Goal: Obtain resource: Download file/media

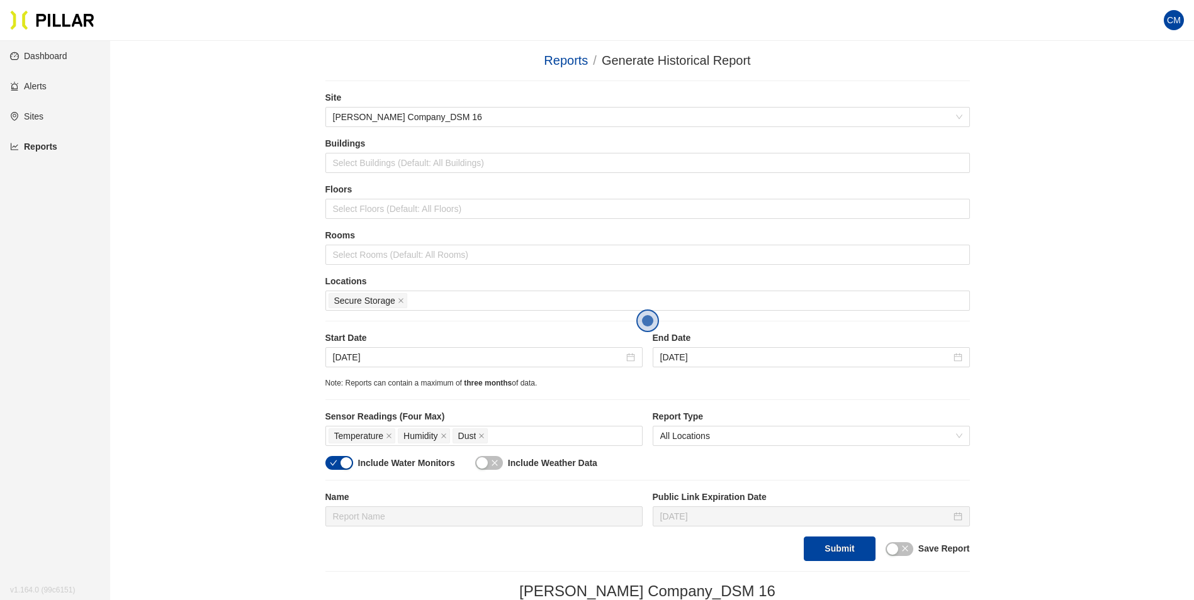
scroll to position [189, 0]
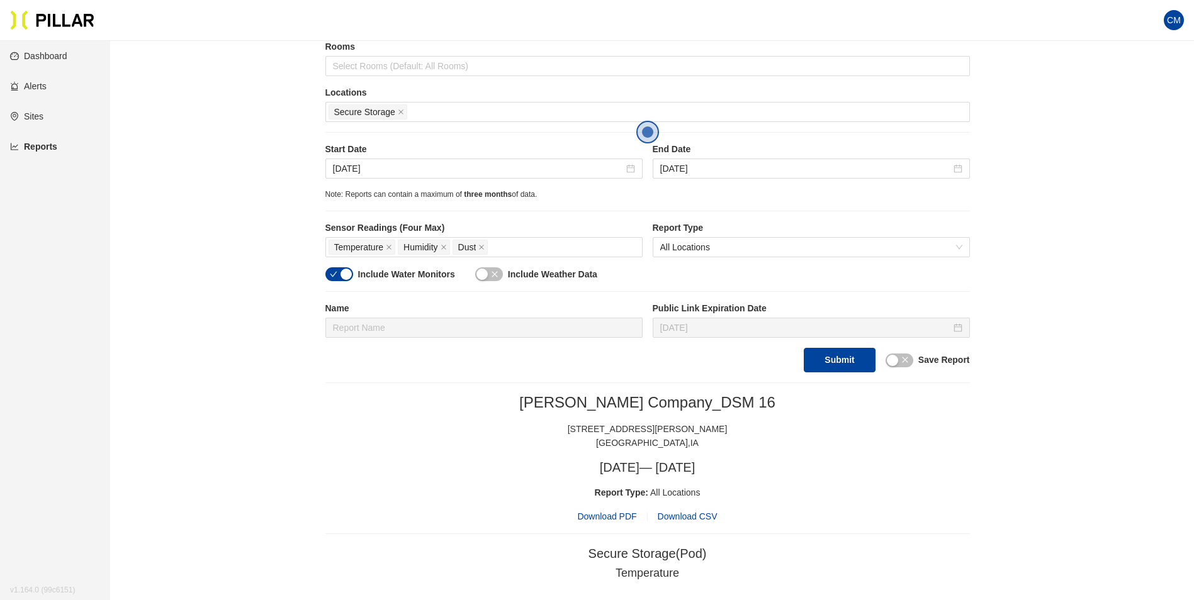
drag, startPoint x: 737, startPoint y: 336, endPoint x: 658, endPoint y: 353, distance: 80.5
drag, startPoint x: 658, startPoint y: 353, endPoint x: 1097, endPoint y: 228, distance: 456.5
click at [1103, 228] on div "Reports / Generate Historical Report / Site [PERSON_NAME] Company_DSM 16 Buildi…" at bounding box center [647, 340] width 1012 height 956
click at [1106, 296] on div "Reports / Generate Historical Report / Site [PERSON_NAME] Company_DSM 16 Buildi…" at bounding box center [647, 340] width 1012 height 956
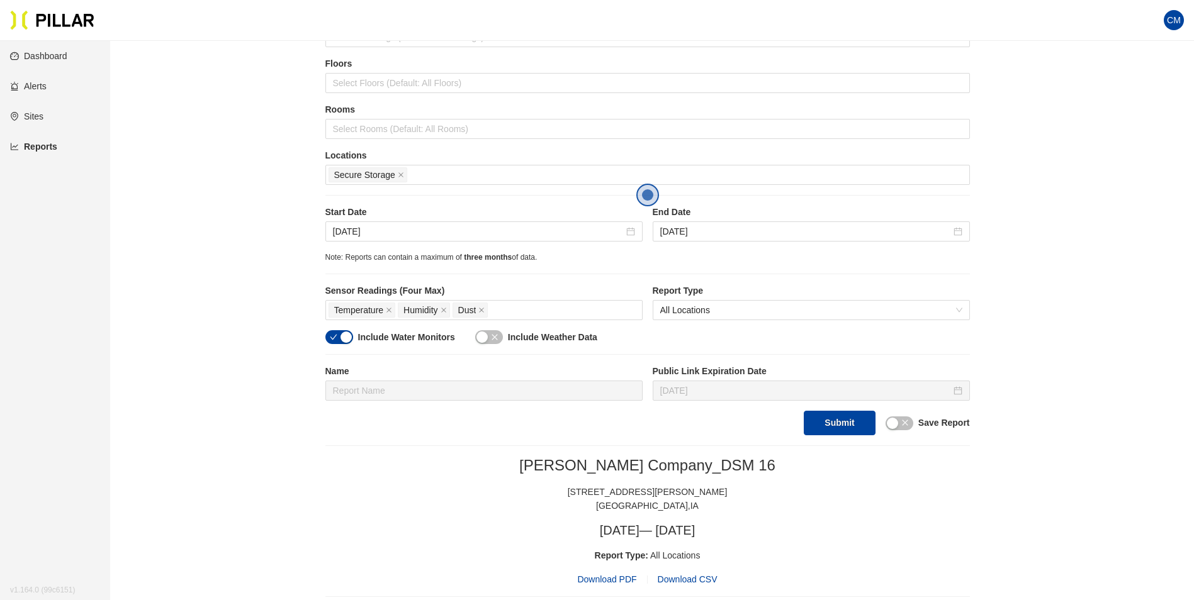
scroll to position [0, 0]
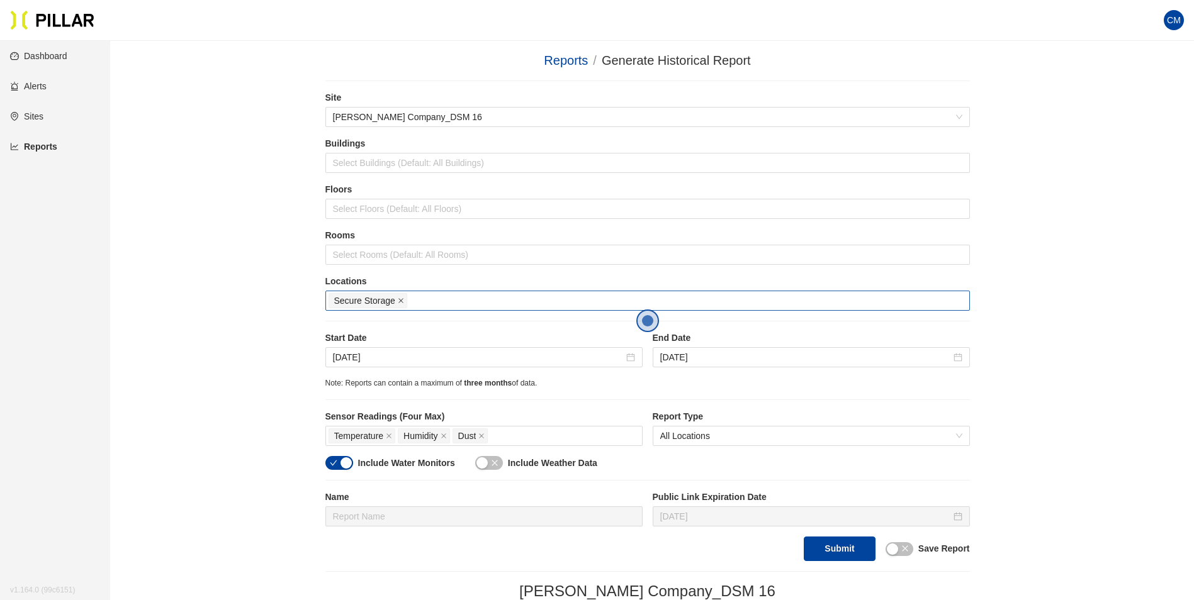
click at [400, 302] on icon "close" at bounding box center [401, 301] width 6 height 6
click at [378, 301] on div at bounding box center [647, 301] width 638 height 18
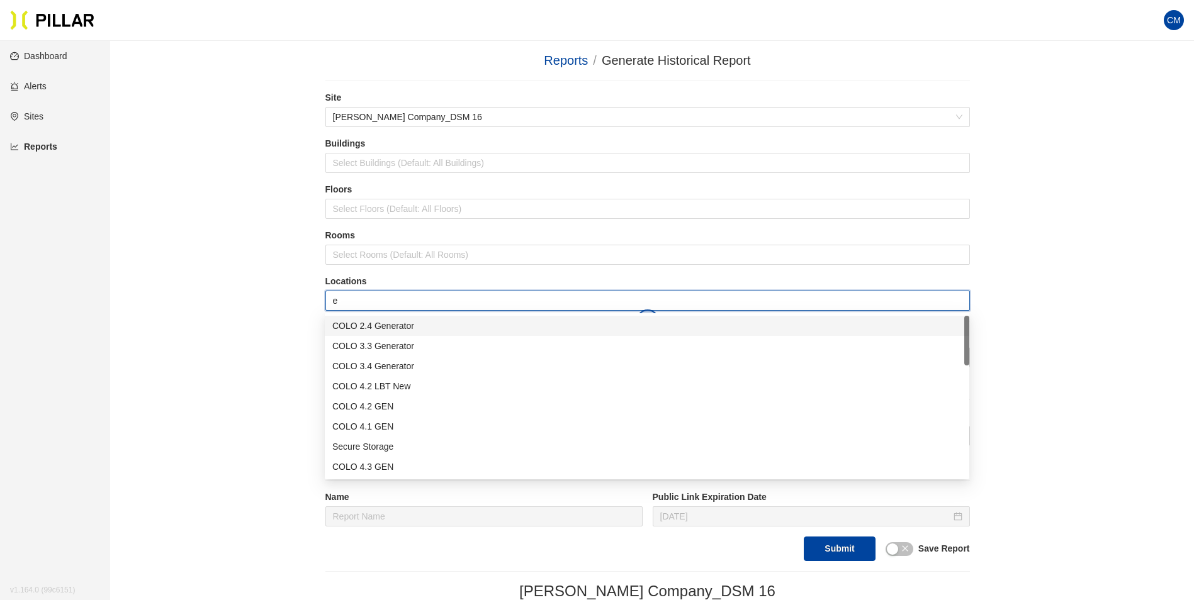
type input "er"
click at [390, 409] on div "Admin ER1" at bounding box center [646, 407] width 629 height 14
type input "er"
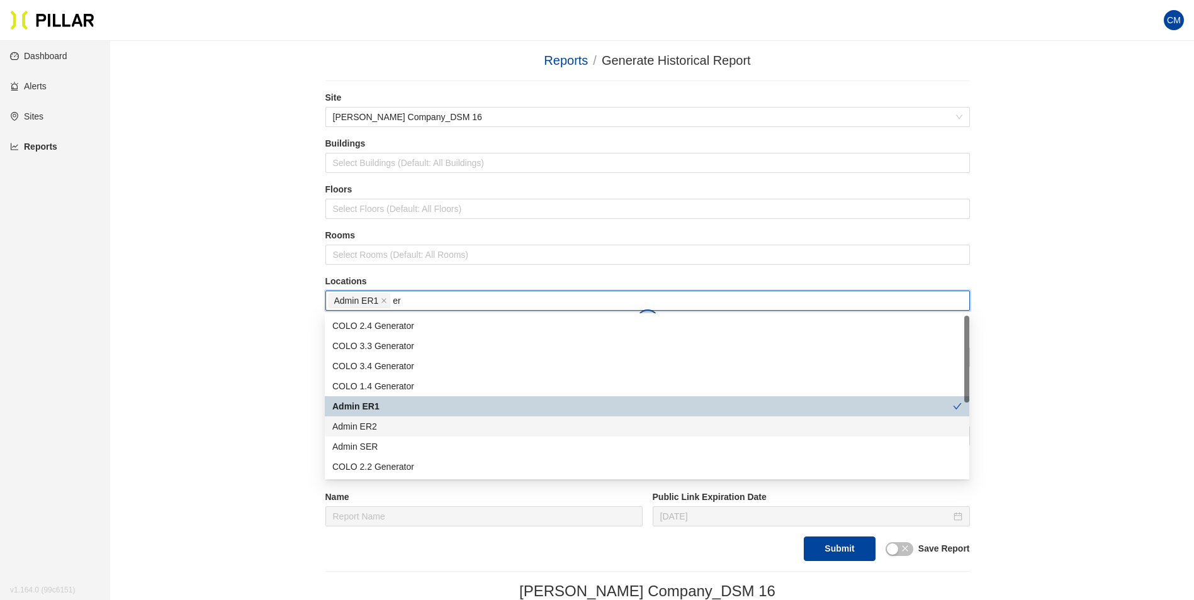
click at [406, 430] on div "Admin ER2" at bounding box center [646, 427] width 629 height 14
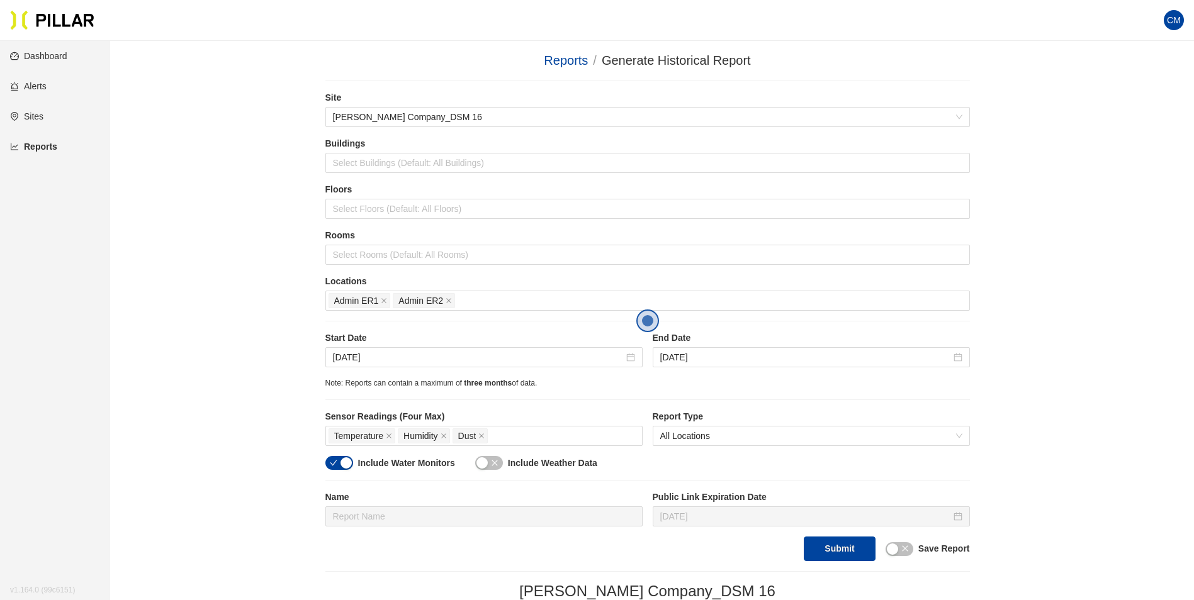
click at [1007, 407] on div "Reports / Generate Historical Report / Site [PERSON_NAME] Company_DSM 16 Buildi…" at bounding box center [647, 529] width 1012 height 956
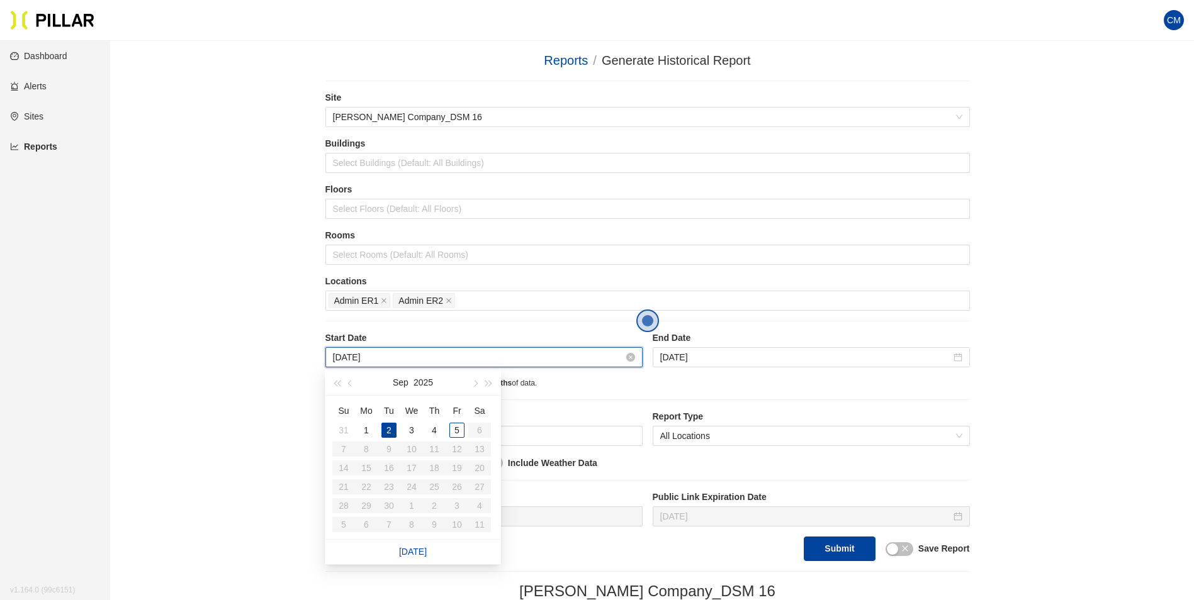
click at [352, 354] on input "[DATE]" at bounding box center [478, 357] width 291 height 14
type input "[DATE]"
click at [404, 430] on div "3" at bounding box center [411, 430] width 15 height 15
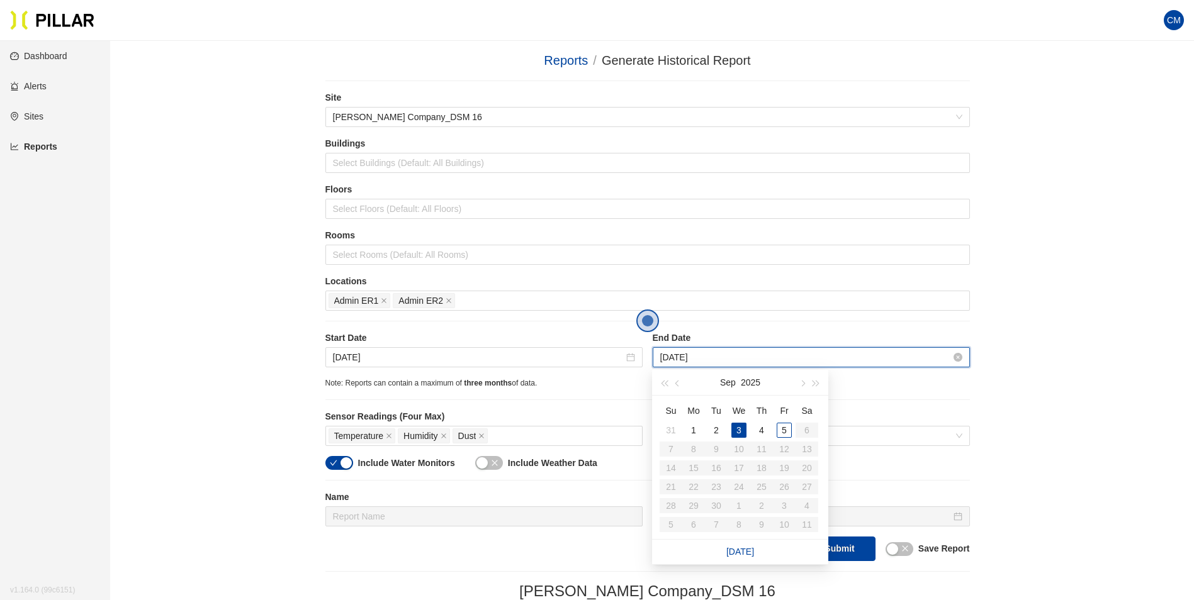
click at [670, 364] on input "[DATE]" at bounding box center [805, 357] width 291 height 14
type input "[DATE]"
click at [761, 430] on div "4" at bounding box center [761, 430] width 15 height 15
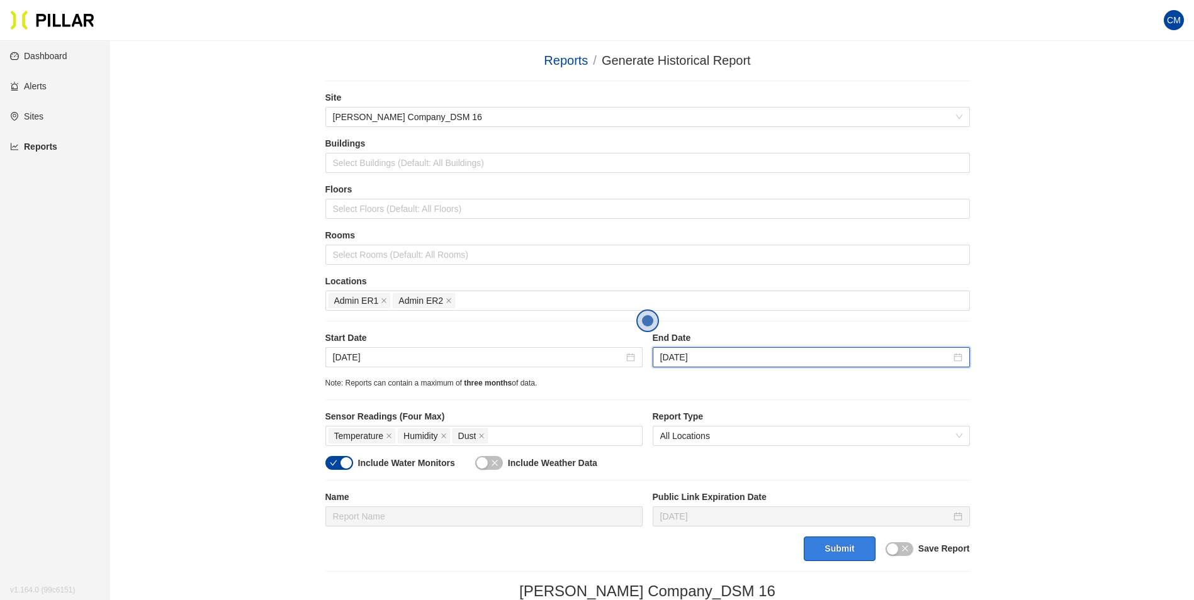
click at [846, 551] on button "Submit" at bounding box center [839, 549] width 71 height 25
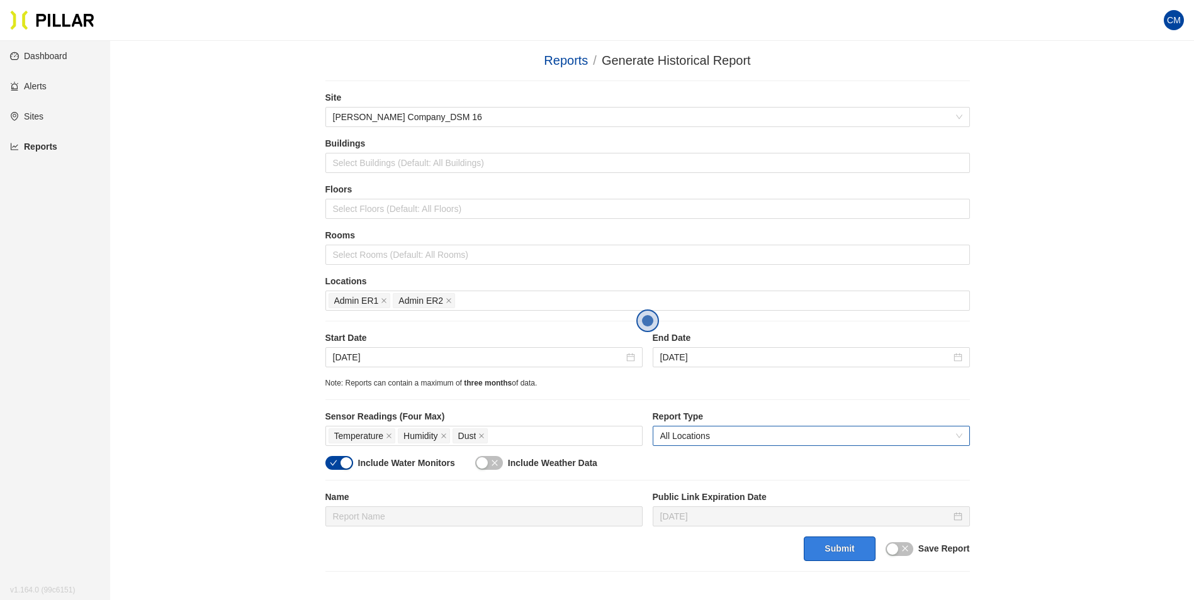
scroll to position [288, 0]
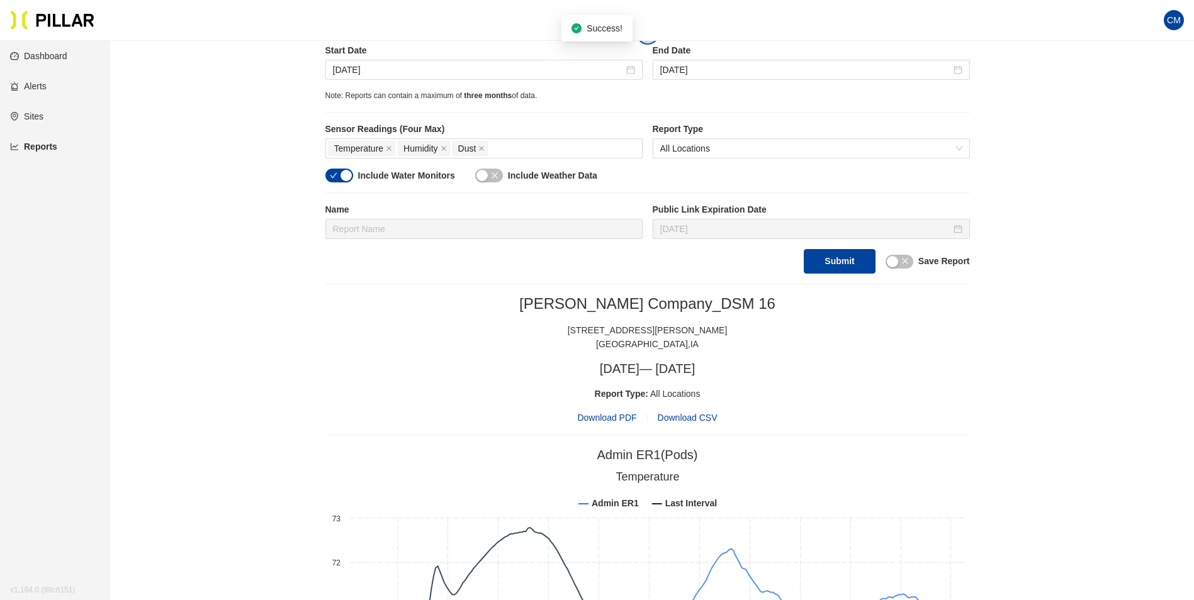
click at [611, 422] on span "Download PDF" at bounding box center [606, 418] width 59 height 14
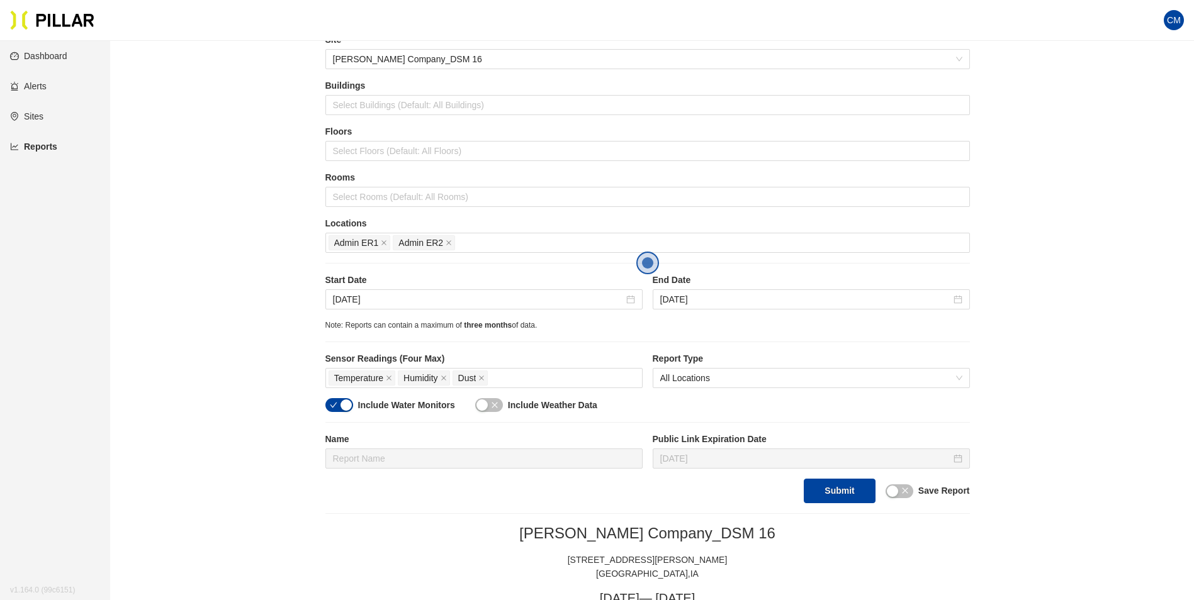
scroll to position [36, 0]
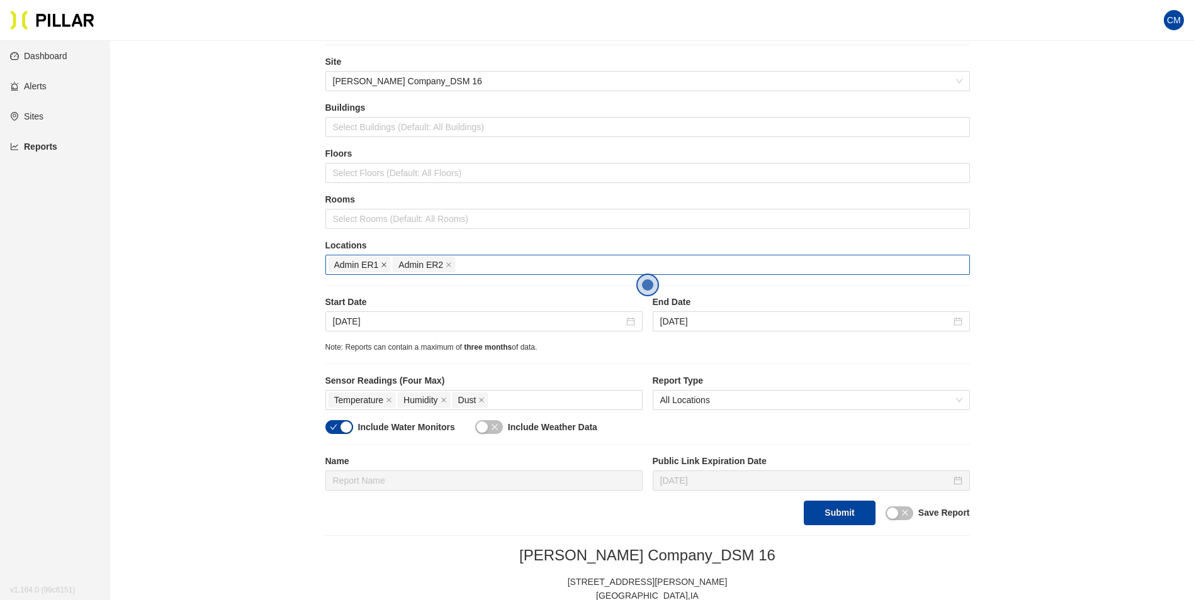
click at [383, 262] on icon "close" at bounding box center [384, 265] width 6 height 6
click at [383, 262] on div at bounding box center [647, 265] width 638 height 18
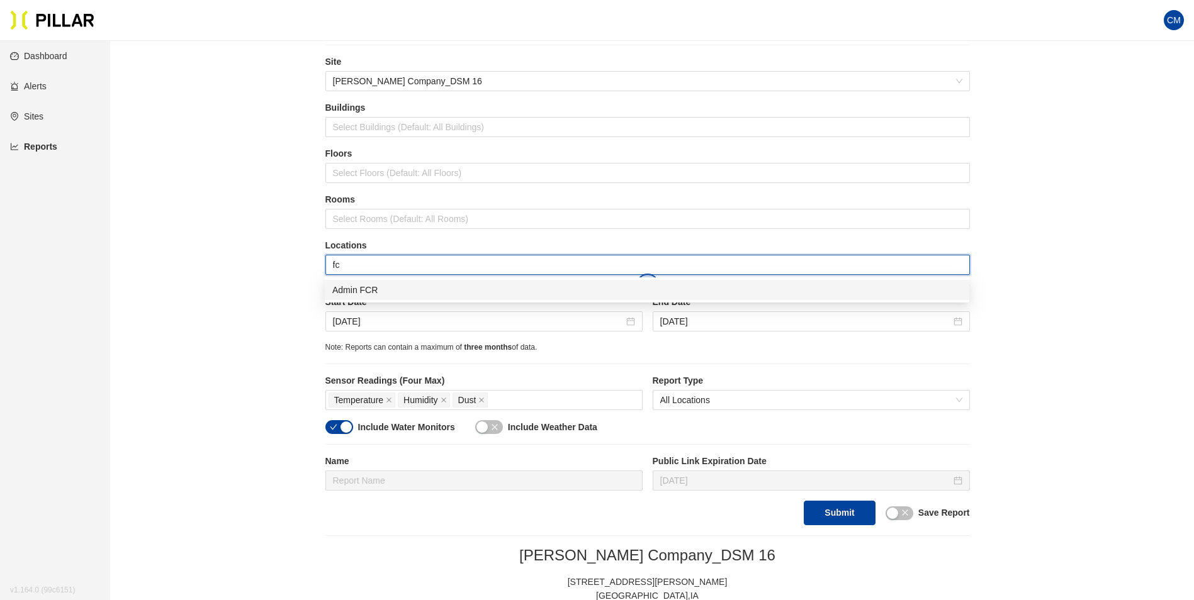
type input "fcr"
click at [386, 285] on div "Admin FCR" at bounding box center [646, 290] width 629 height 14
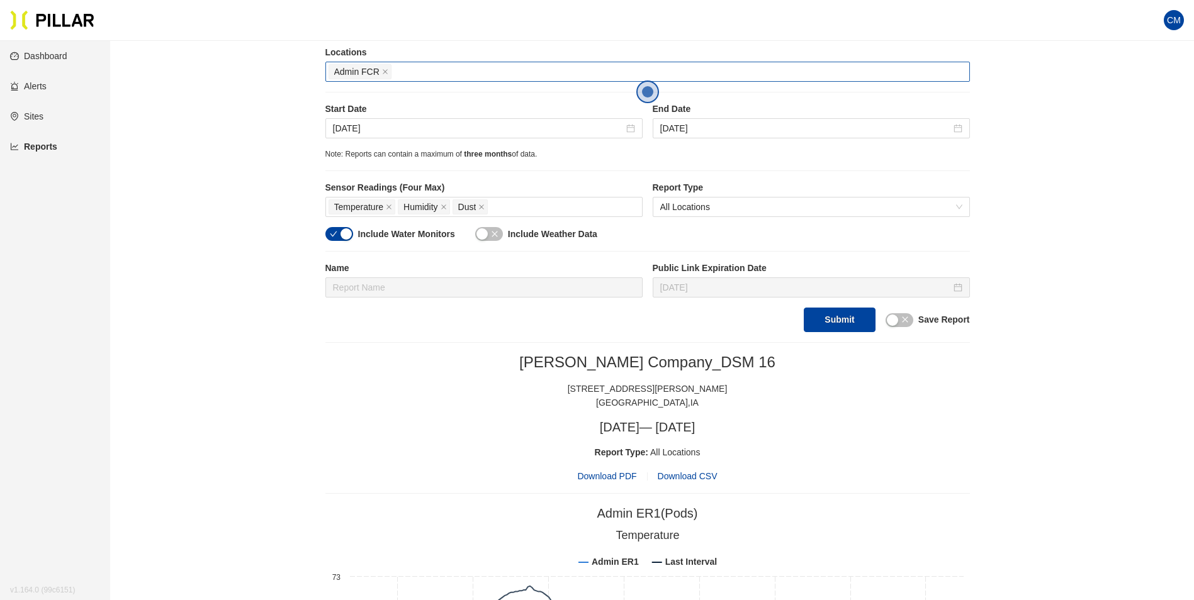
scroll to position [225, 0]
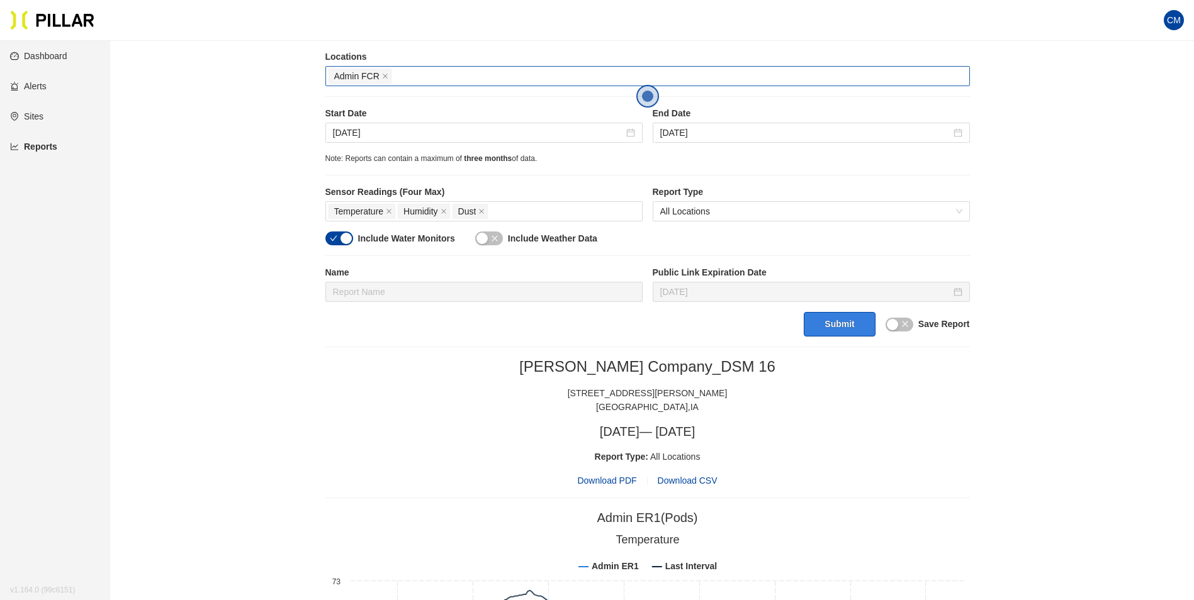
click at [843, 323] on button "Submit" at bounding box center [839, 324] width 71 height 25
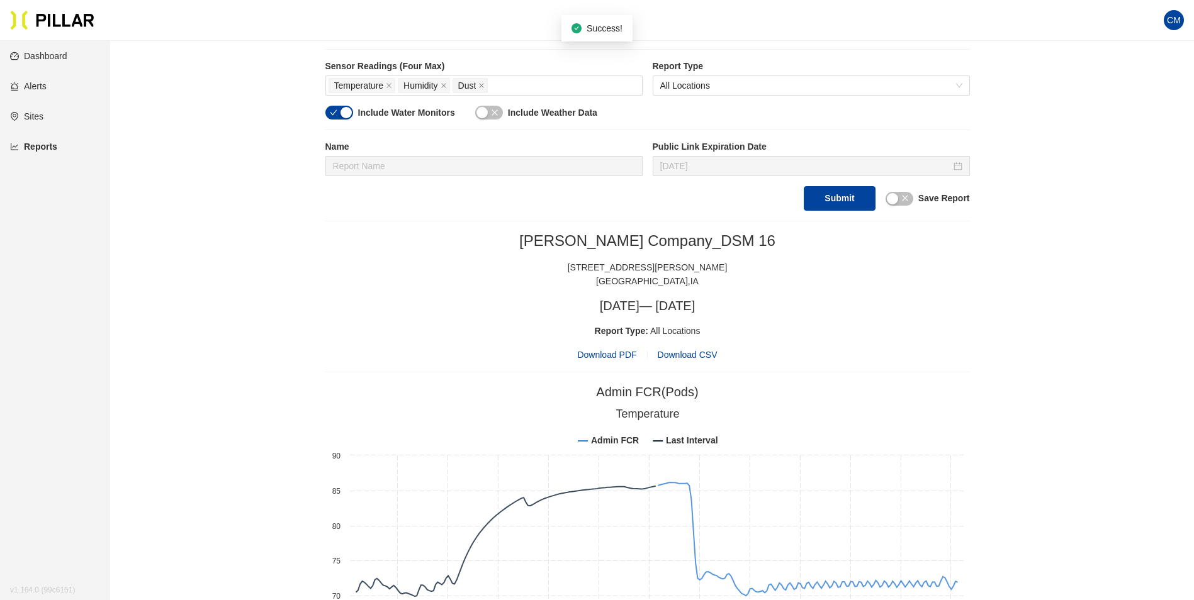
click at [622, 354] on span "Download PDF" at bounding box center [606, 355] width 59 height 14
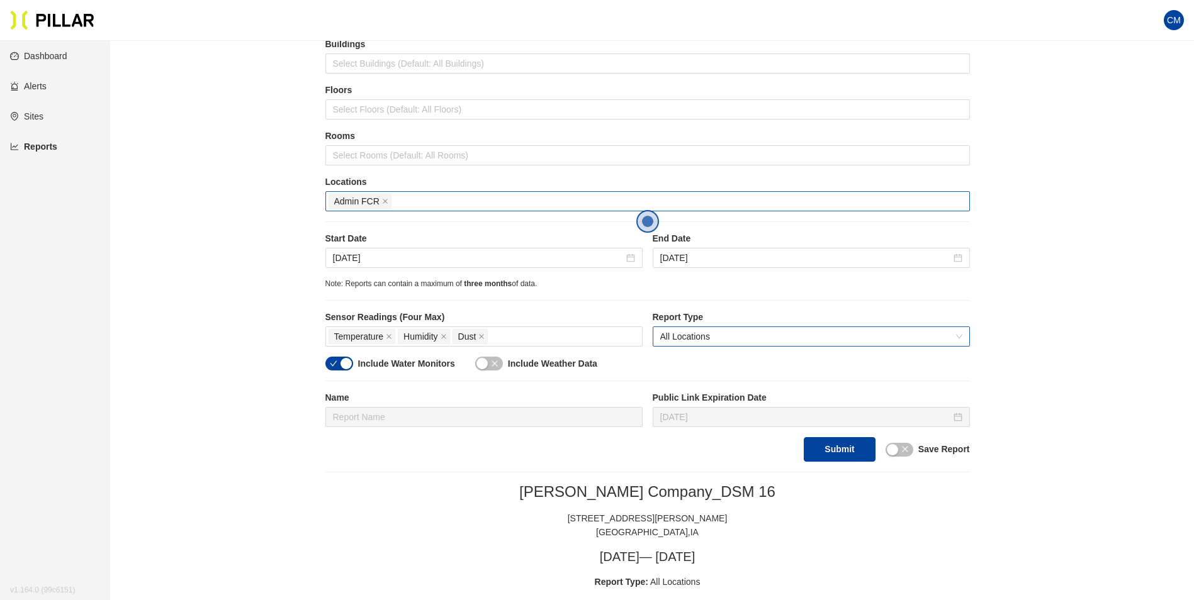
scroll to position [99, 0]
click at [481, 262] on input "[DATE]" at bounding box center [478, 259] width 291 height 14
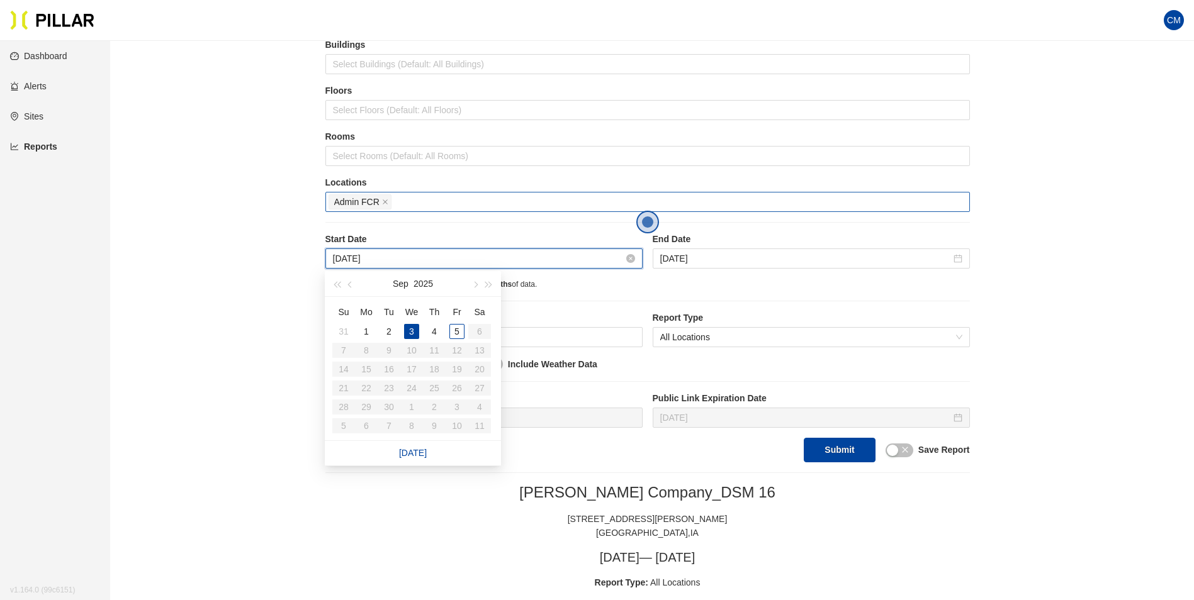
drag, startPoint x: 768, startPoint y: 307, endPoint x: 564, endPoint y: 259, distance: 210.2
click at [767, 305] on div "Site [PERSON_NAME] Company_DSM 16 Buildings Select Buildings (Default: All Buil…" at bounding box center [647, 227] width 644 height 470
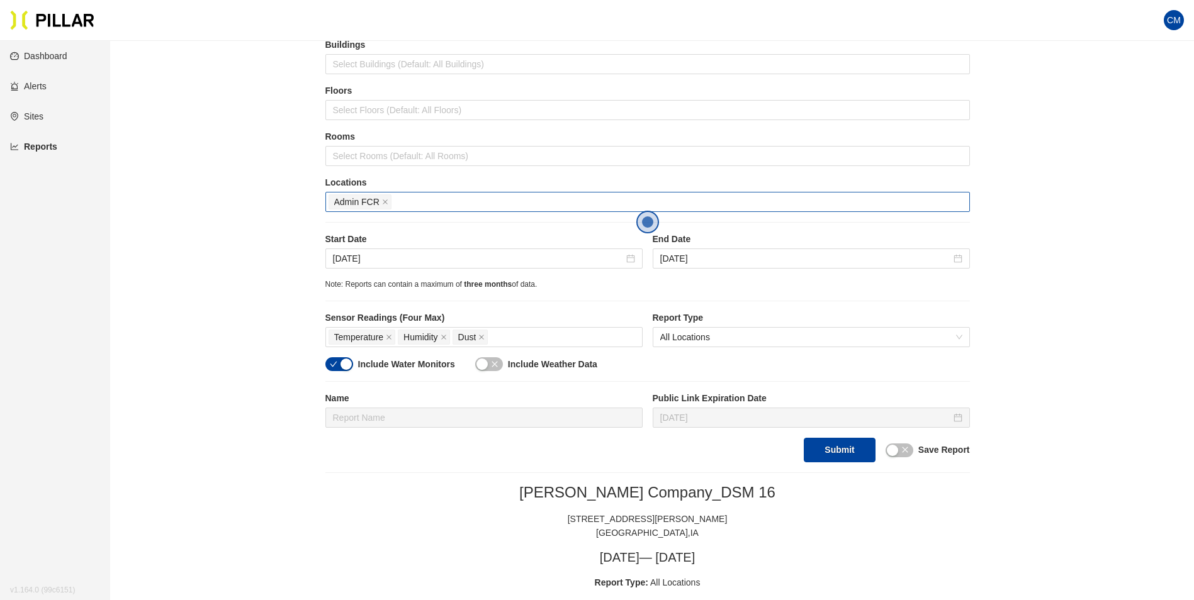
click at [374, 203] on span "Admin FCR" at bounding box center [356, 202] width 45 height 14
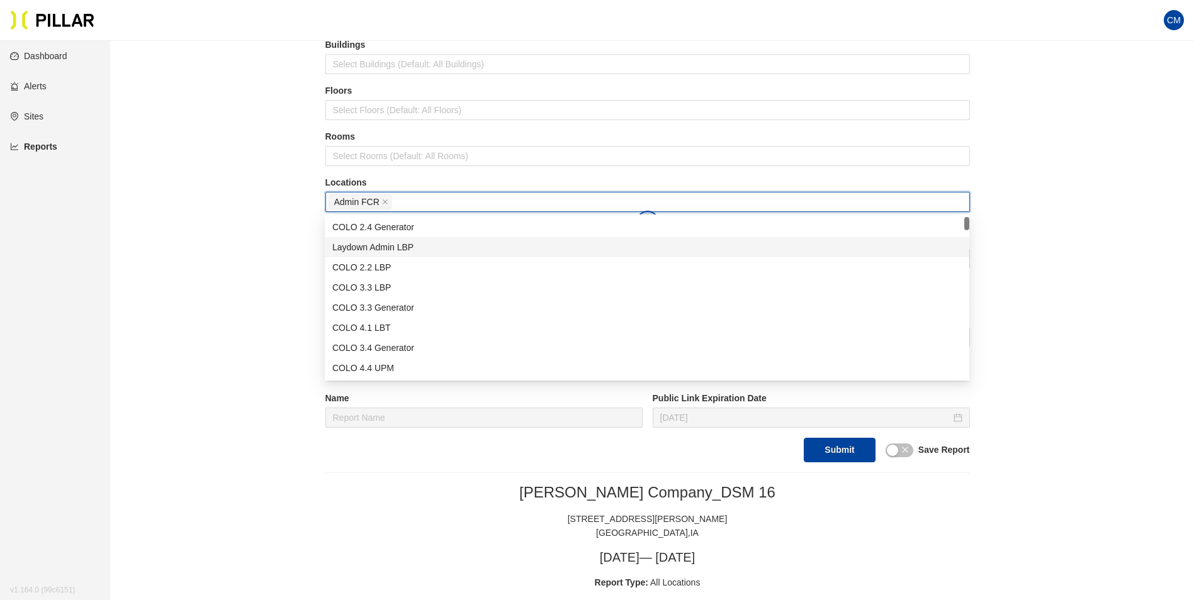
click at [390, 200] on span "Admin FCR" at bounding box center [359, 201] width 63 height 15
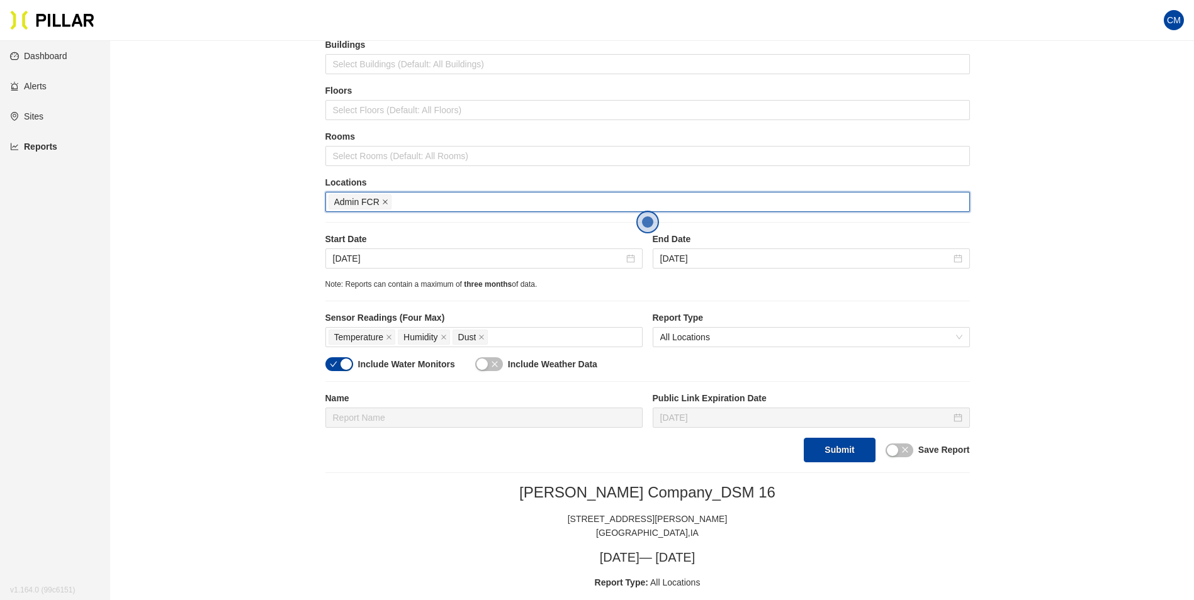
click at [385, 203] on icon "close" at bounding box center [385, 202] width 5 height 5
click at [385, 203] on div at bounding box center [647, 202] width 638 height 18
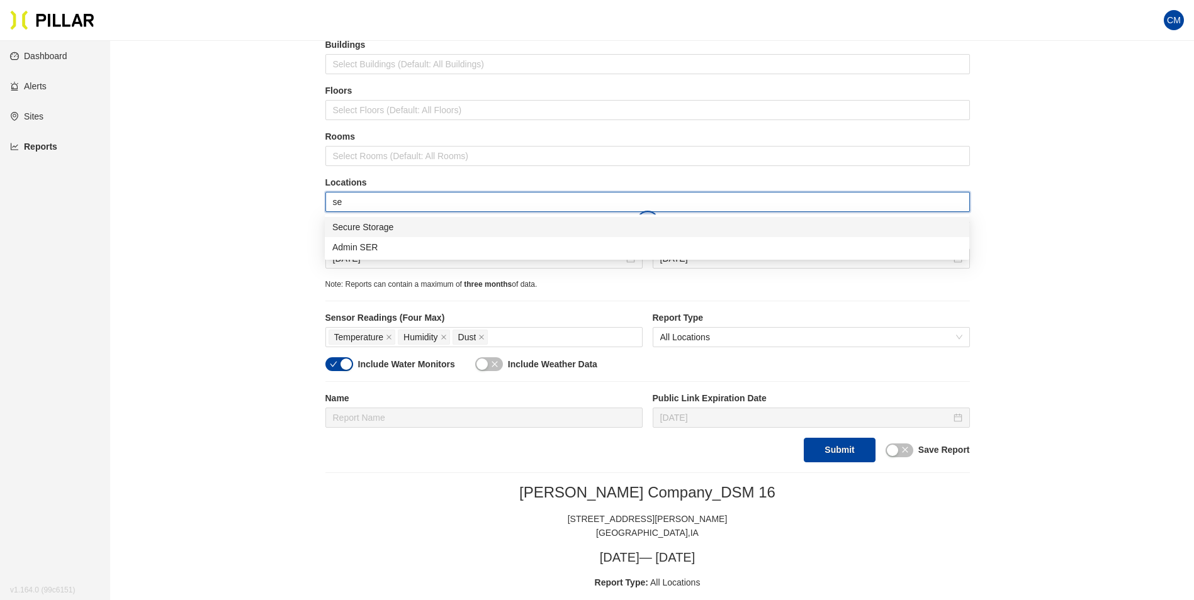
type input "ser"
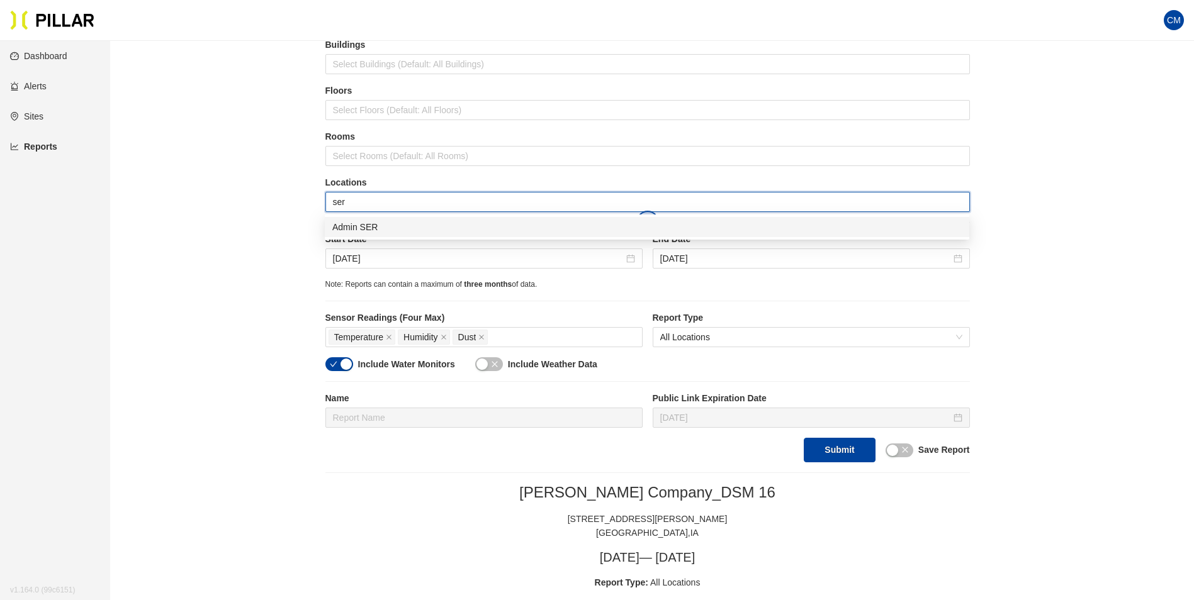
click at [401, 224] on div "Admin SER" at bounding box center [646, 227] width 629 height 14
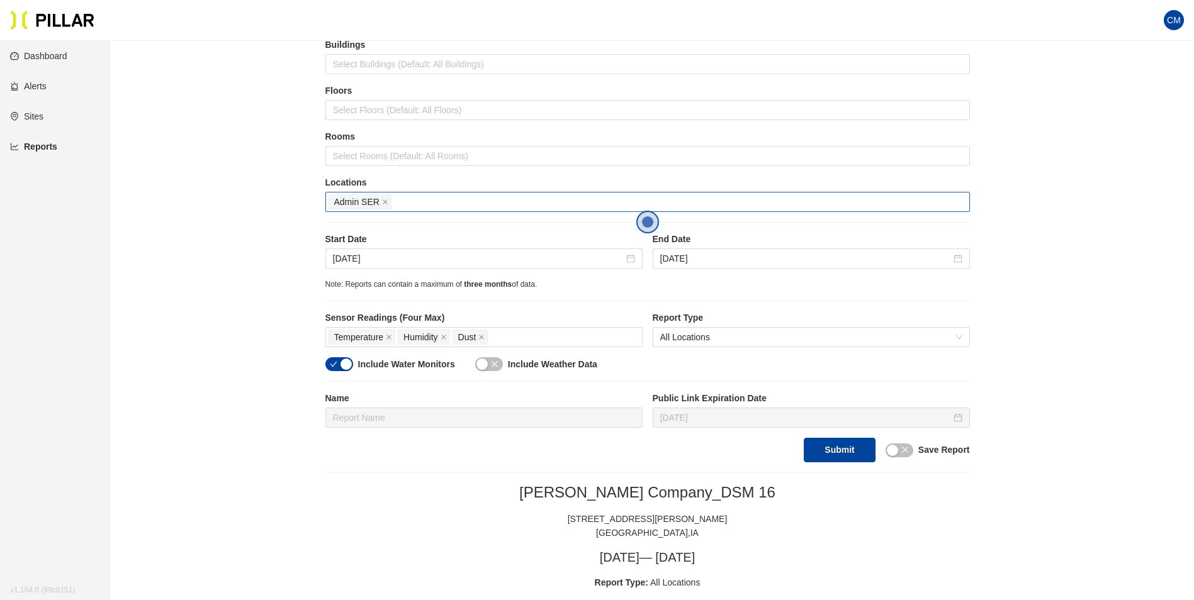
click at [849, 444] on button "Submit" at bounding box center [839, 450] width 71 height 25
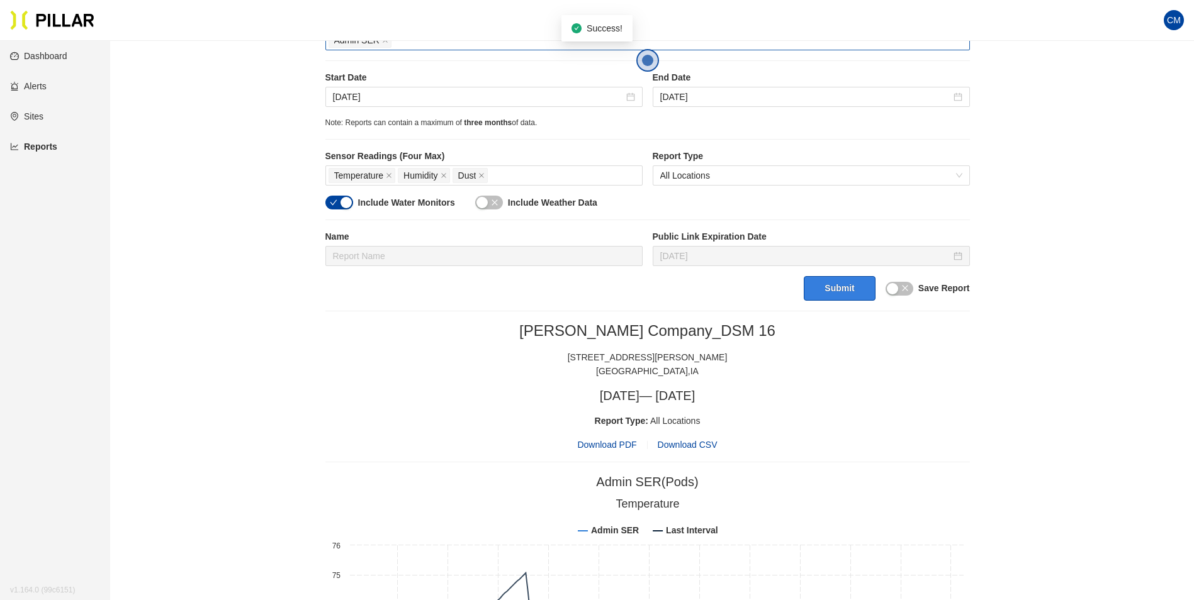
scroll to position [288, 0]
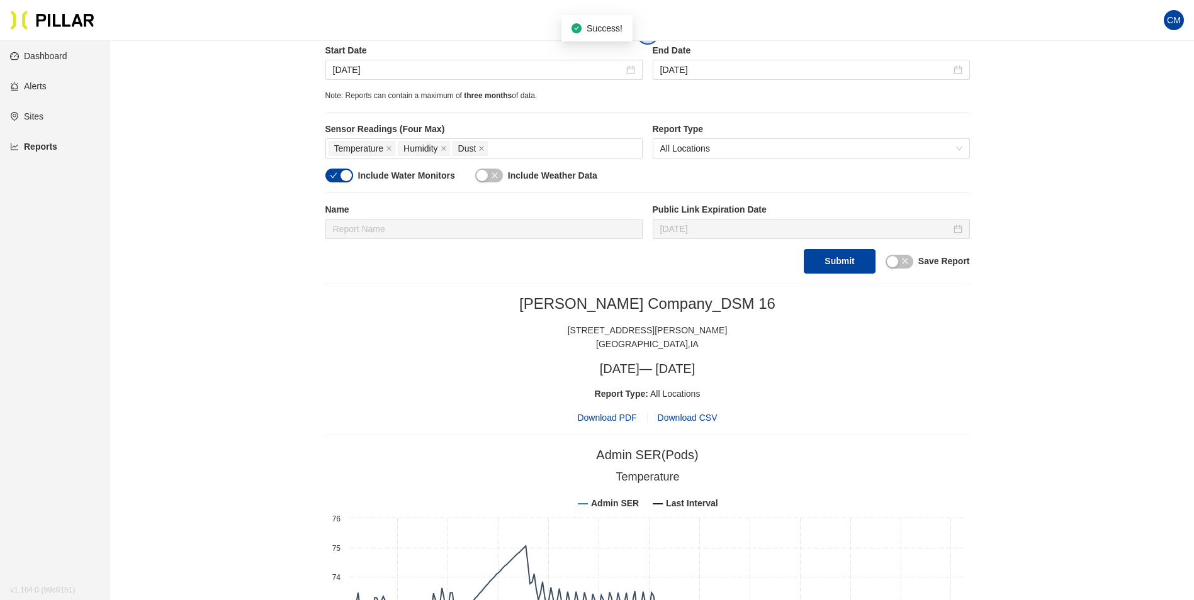
click at [619, 417] on span "Download PDF" at bounding box center [606, 418] width 59 height 14
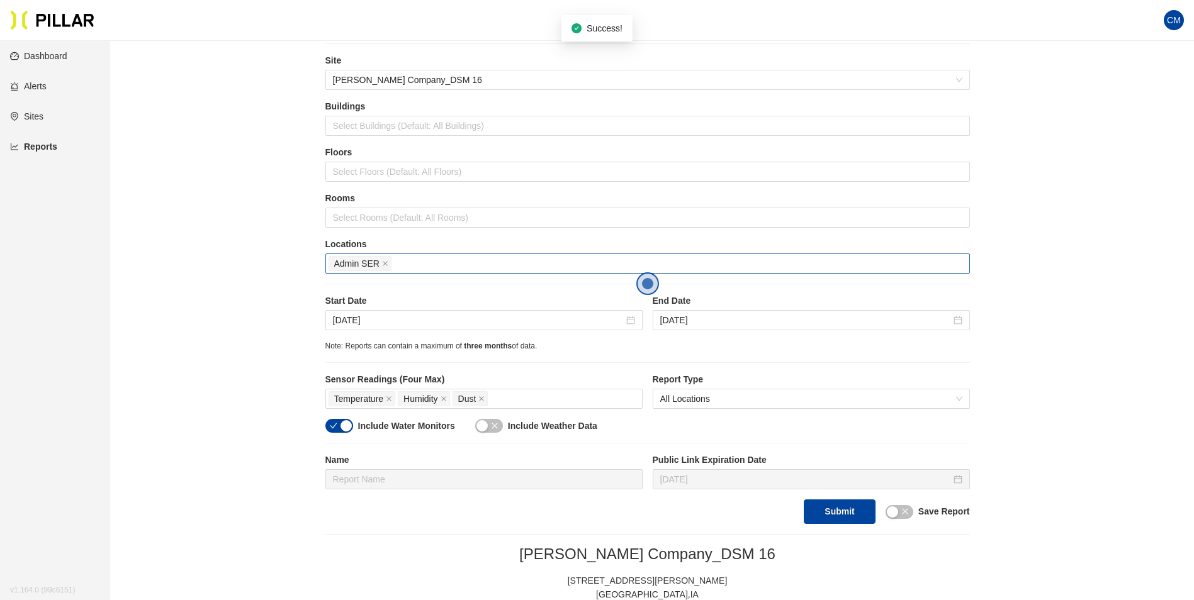
scroll to position [36, 0]
click at [388, 262] on icon "close" at bounding box center [385, 265] width 6 height 6
click at [386, 263] on div at bounding box center [647, 265] width 638 height 18
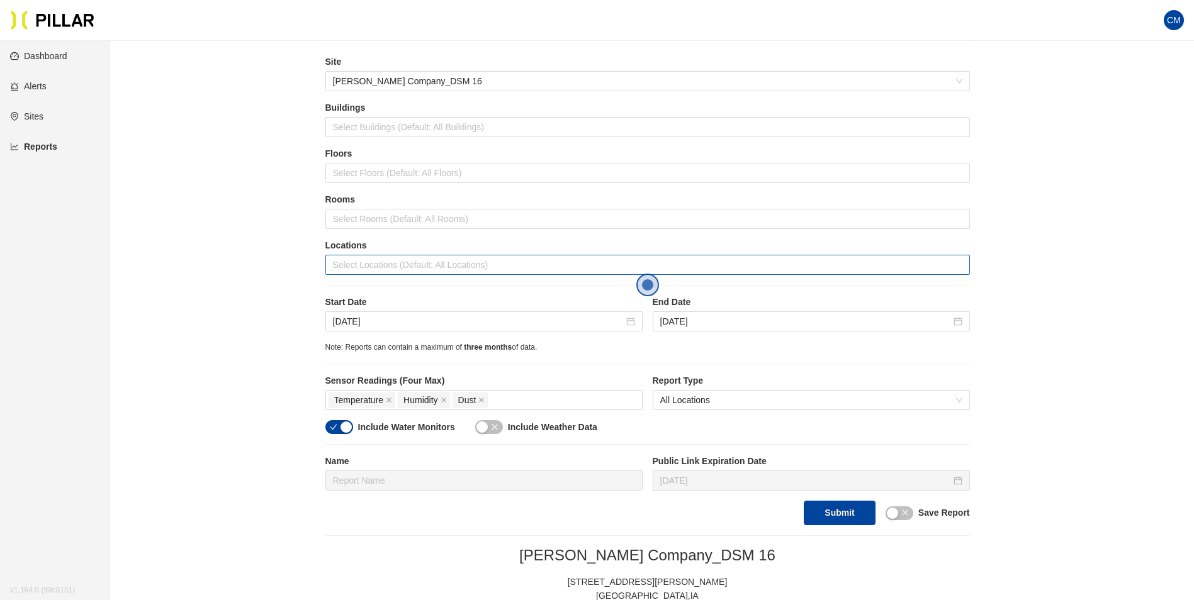
click at [749, 262] on div at bounding box center [647, 265] width 638 height 18
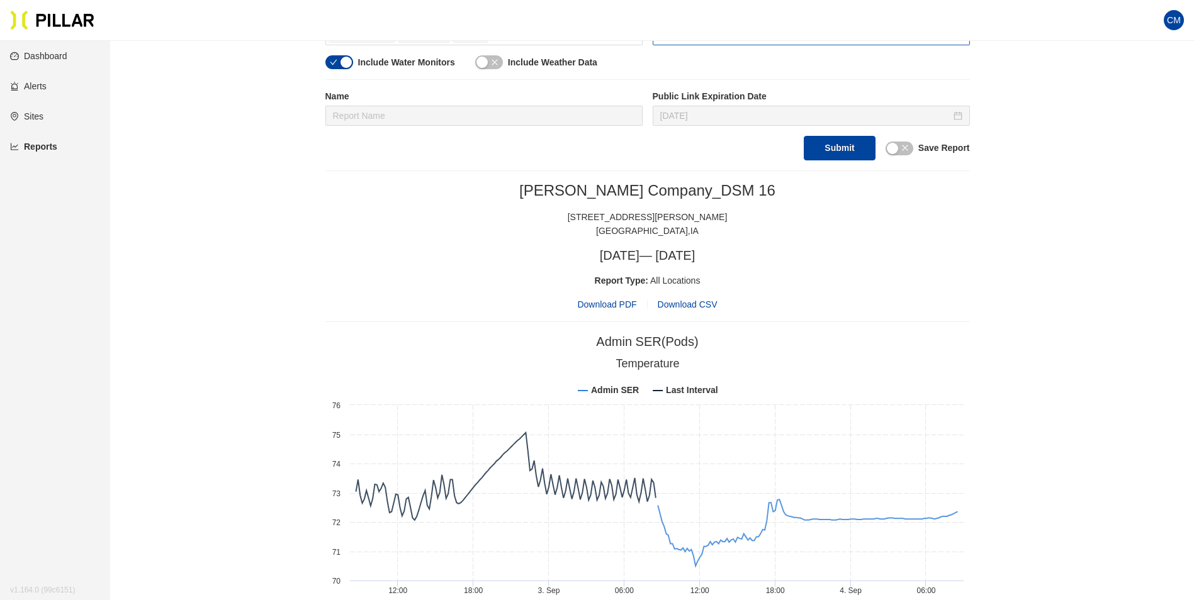
scroll to position [413, 0]
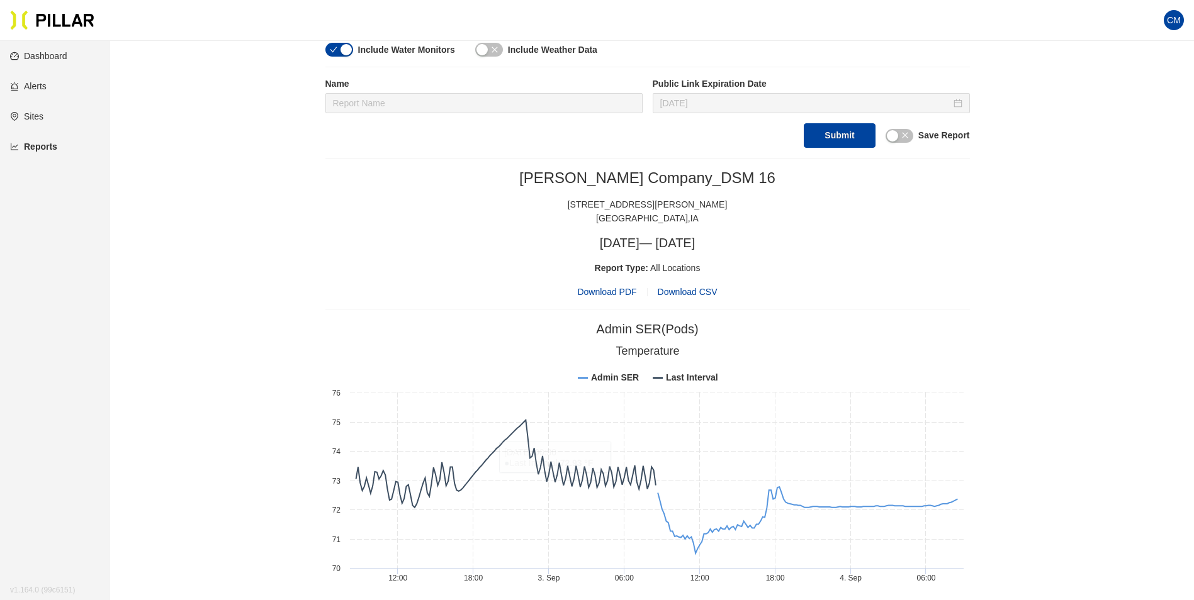
click at [614, 290] on span "Download PDF" at bounding box center [606, 292] width 59 height 14
click at [831, 252] on div "[PERSON_NAME] Company_DSM 16 [STREET_ADDRESS][PERSON_NAME] [DATE] — [DATE] Repo…" at bounding box center [647, 234] width 644 height 130
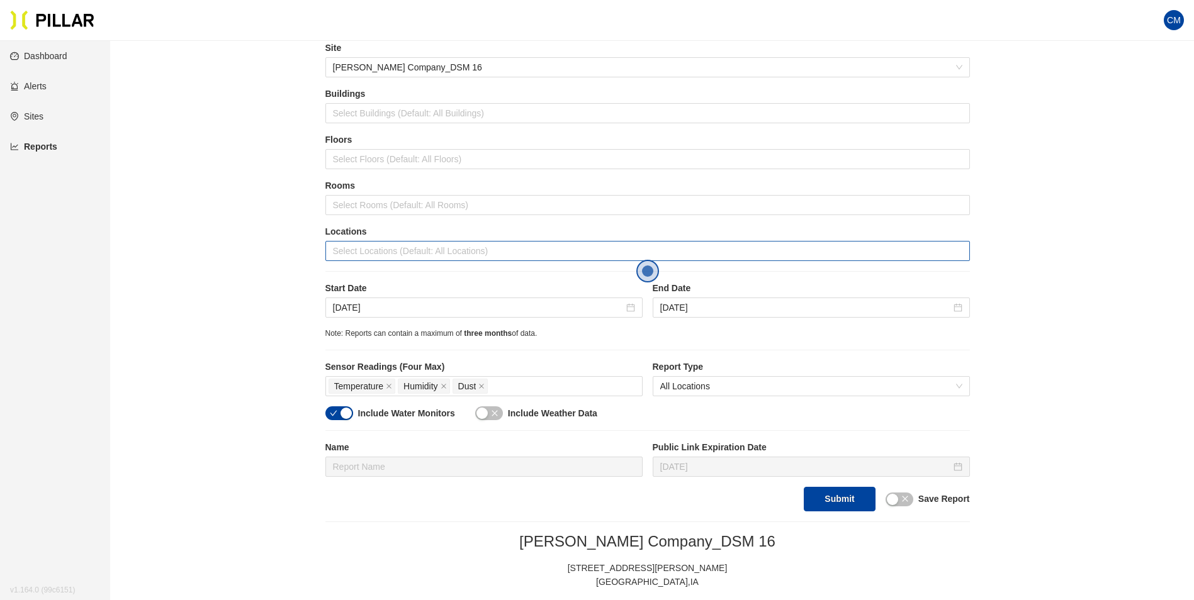
scroll to position [0, 0]
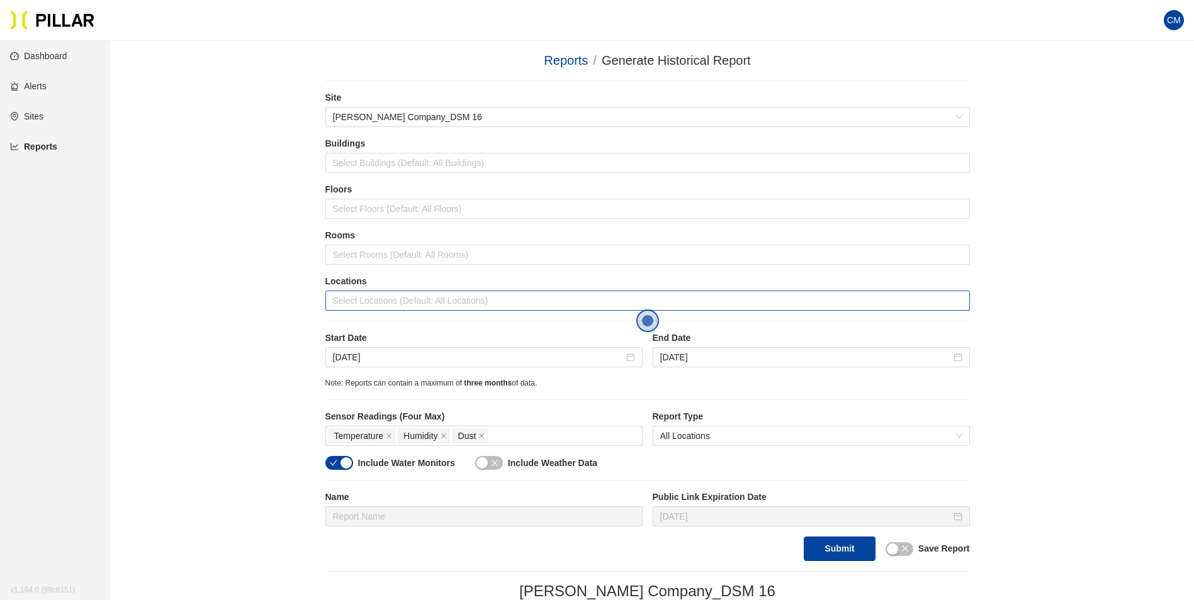
click at [439, 296] on div at bounding box center [647, 301] width 638 height 18
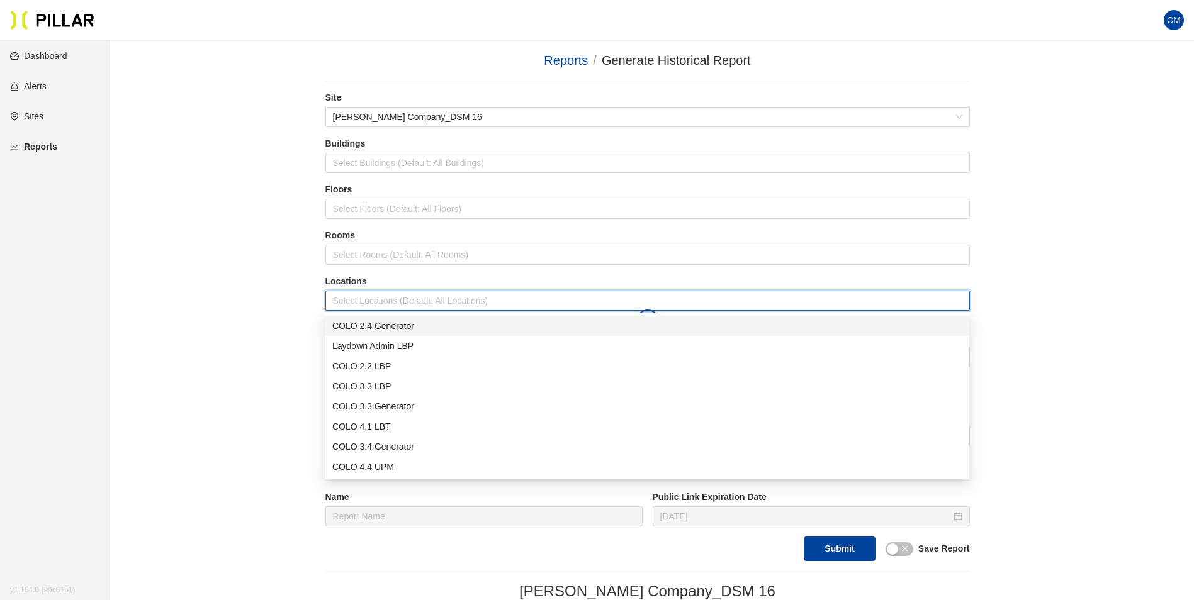
type input "s"
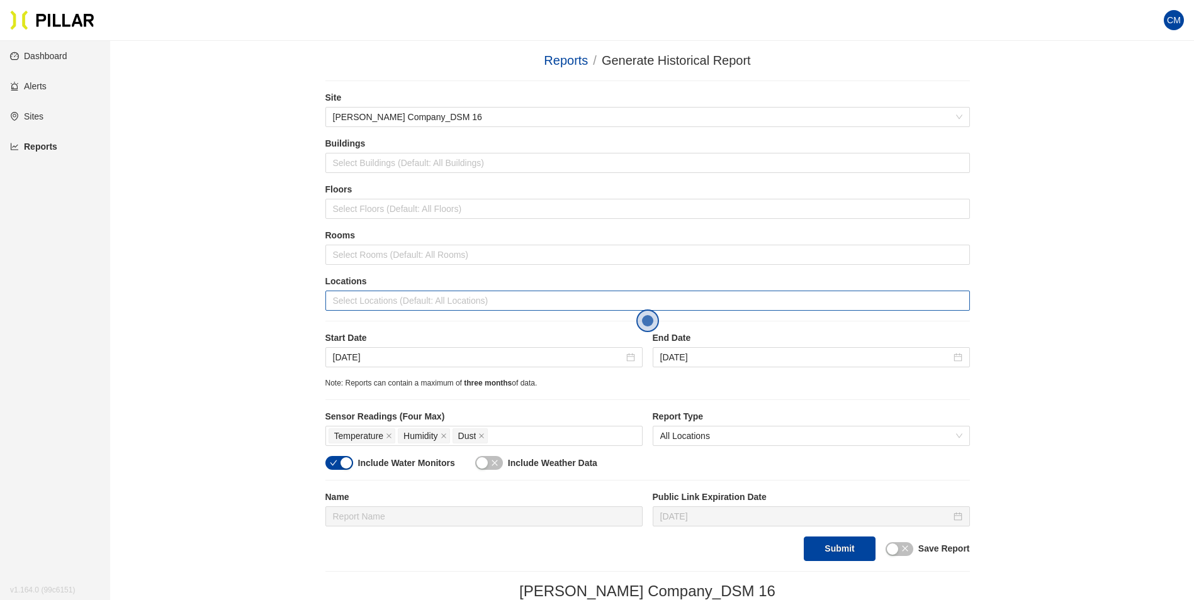
click at [407, 299] on div at bounding box center [647, 301] width 638 height 18
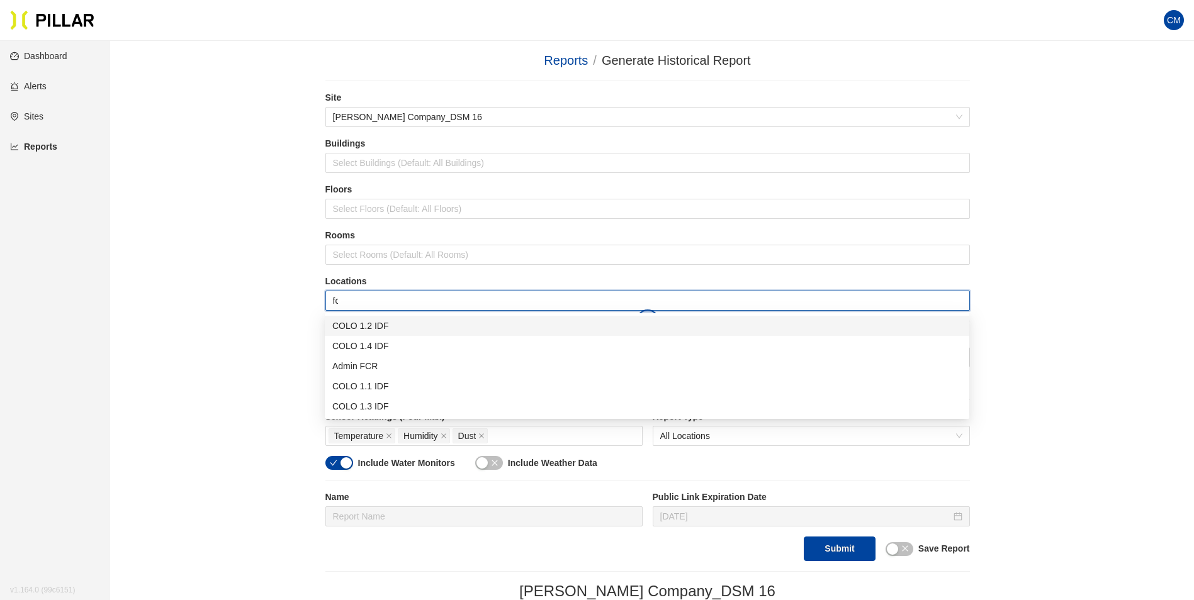
type input "fcr"
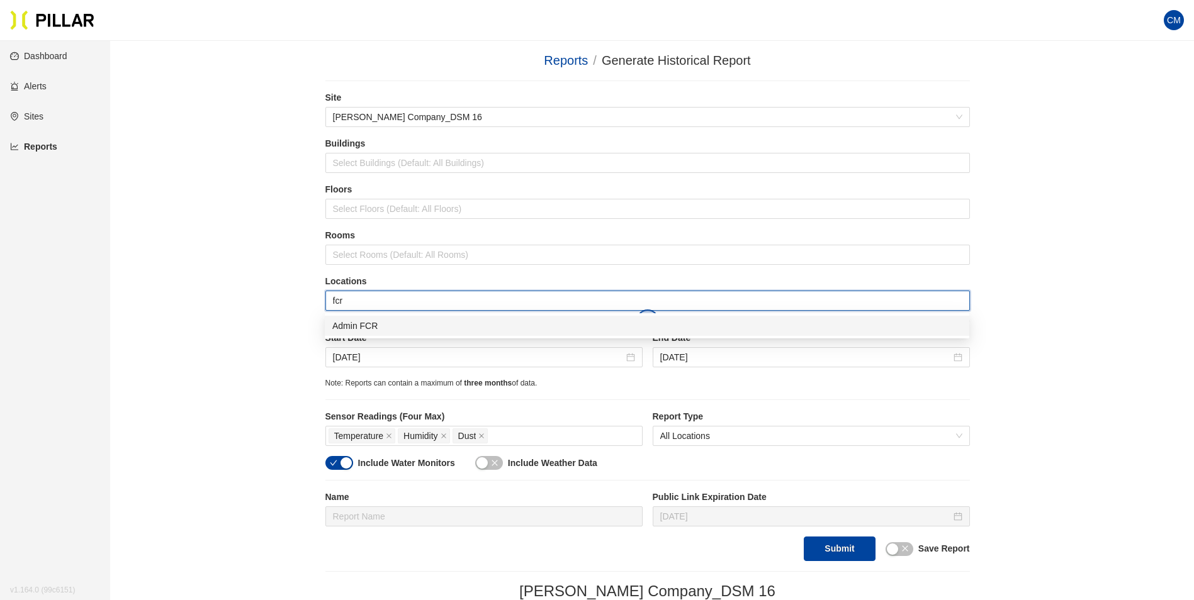
click at [410, 320] on div "Admin FCR" at bounding box center [646, 326] width 629 height 14
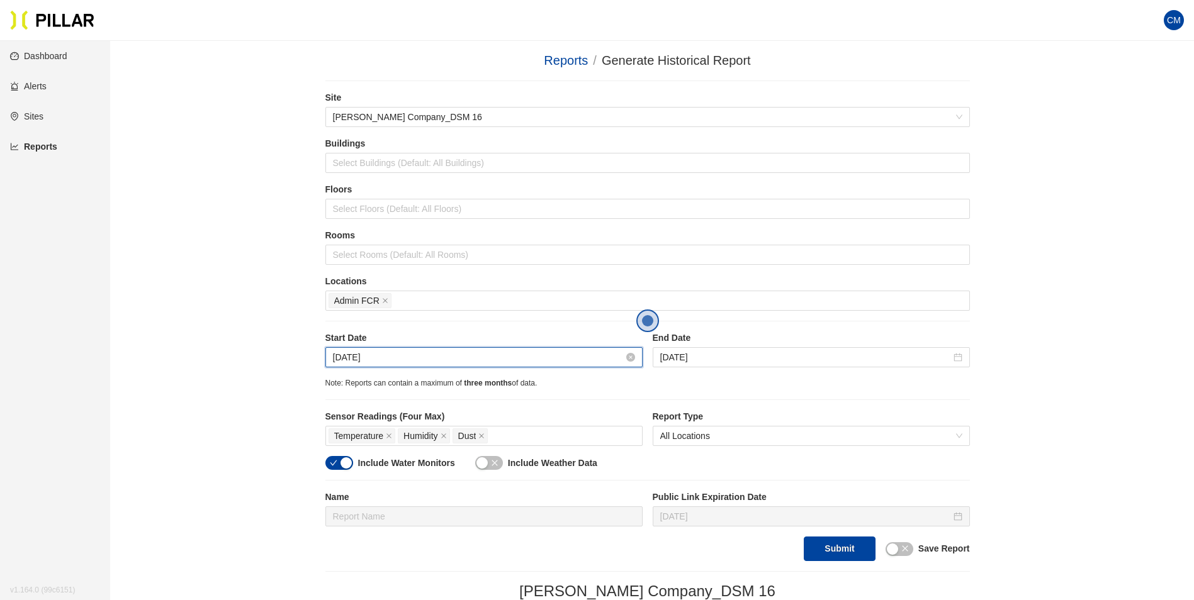
click at [344, 359] on input "[DATE]" at bounding box center [478, 357] width 291 height 14
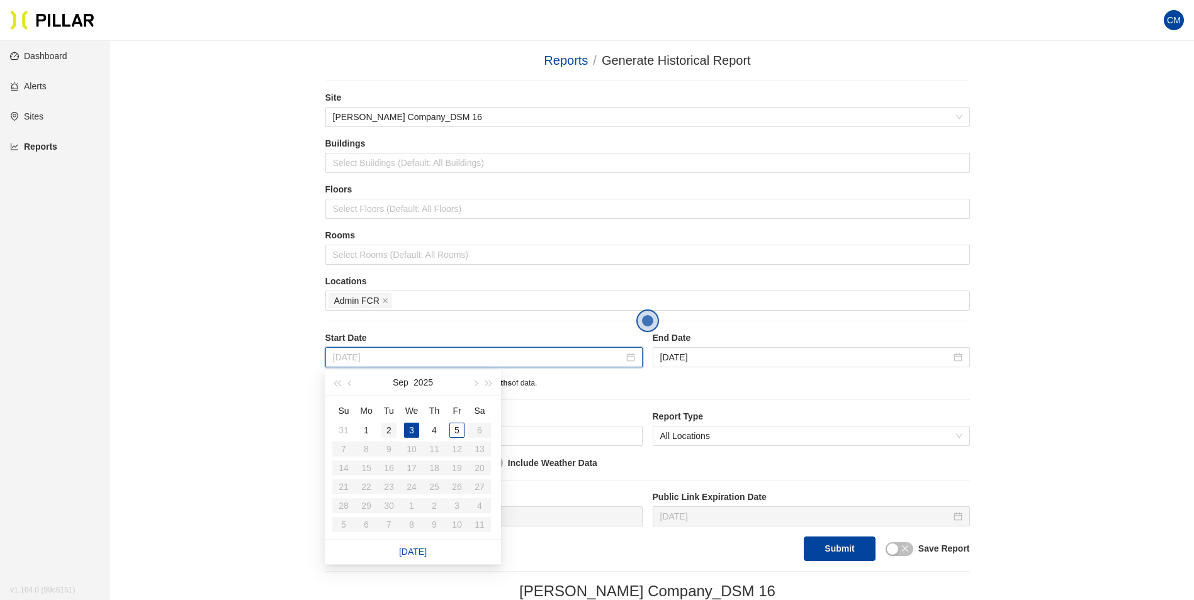
type input "[DATE]"
click at [395, 429] on div "2" at bounding box center [388, 430] width 15 height 15
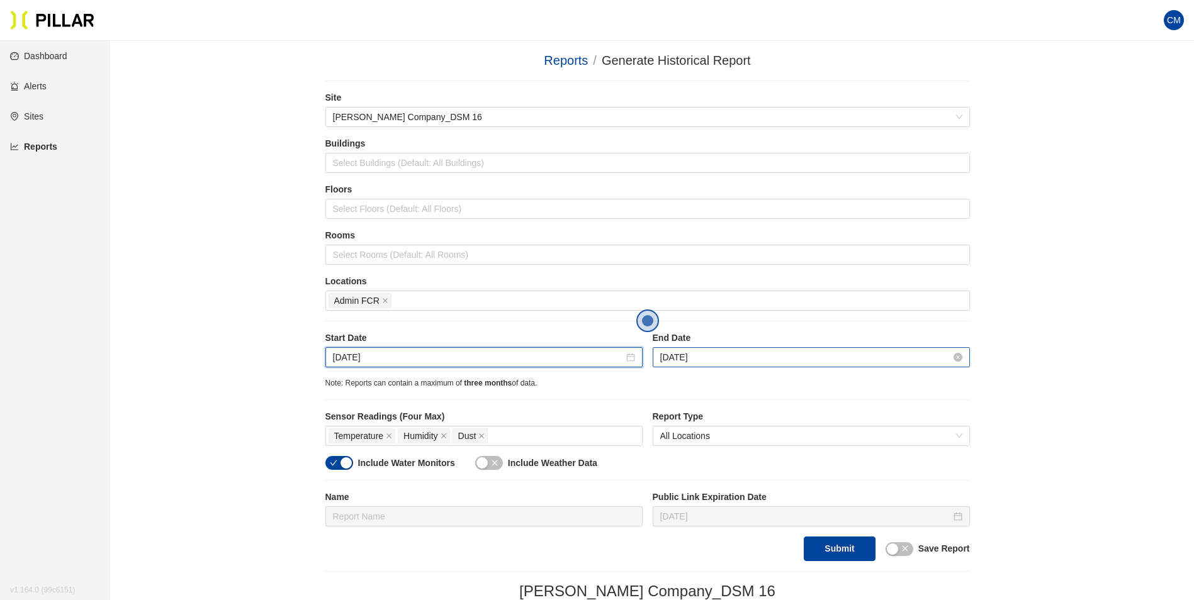
click at [675, 354] on input "[DATE]" at bounding box center [805, 357] width 291 height 14
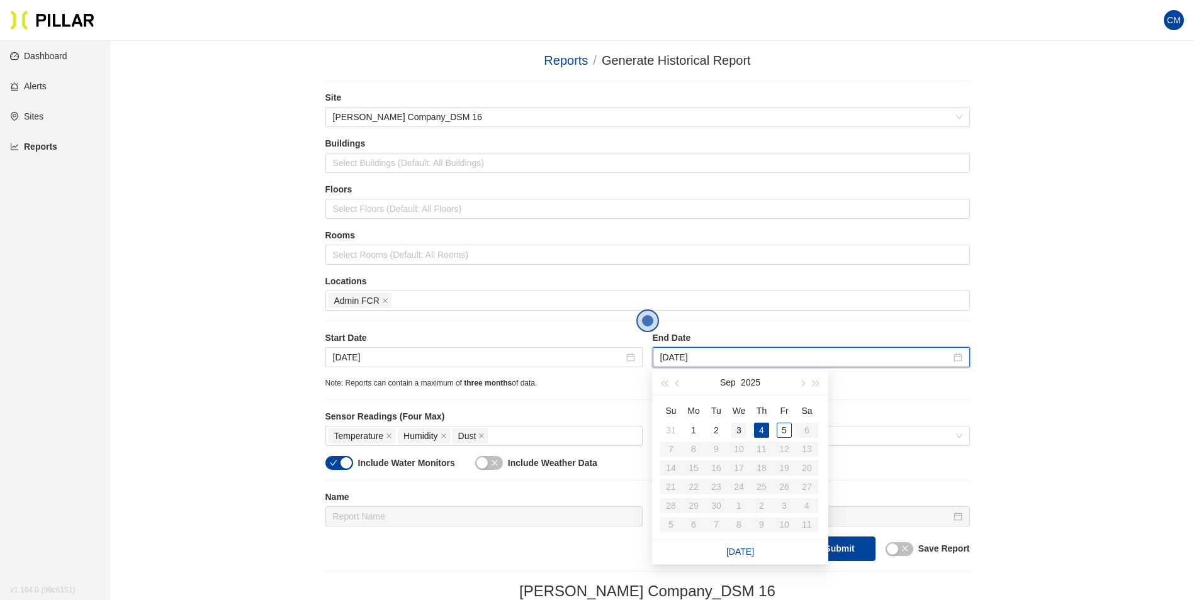
type input "[DATE]"
click at [741, 429] on div "3" at bounding box center [738, 430] width 15 height 15
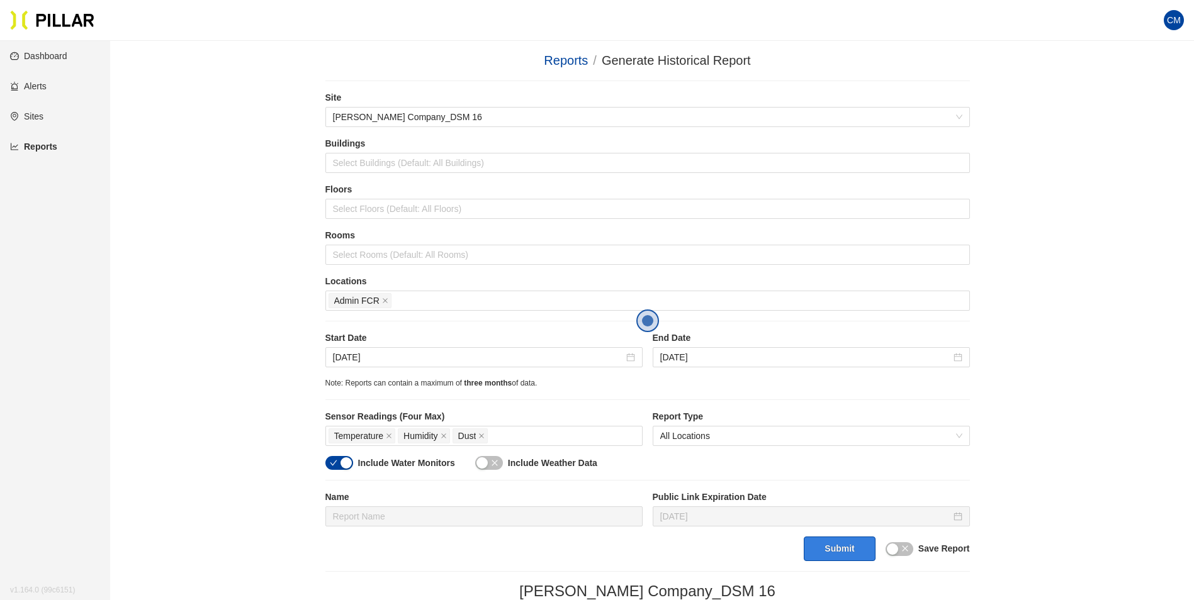
click at [832, 541] on button "Submit" at bounding box center [839, 549] width 71 height 25
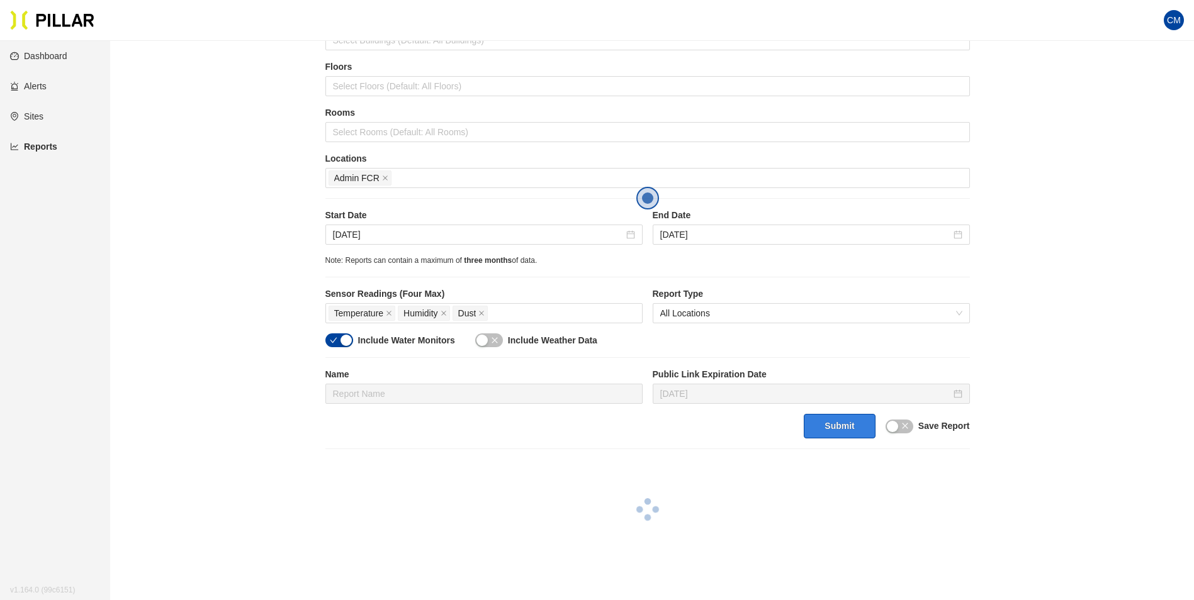
scroll to position [126, 0]
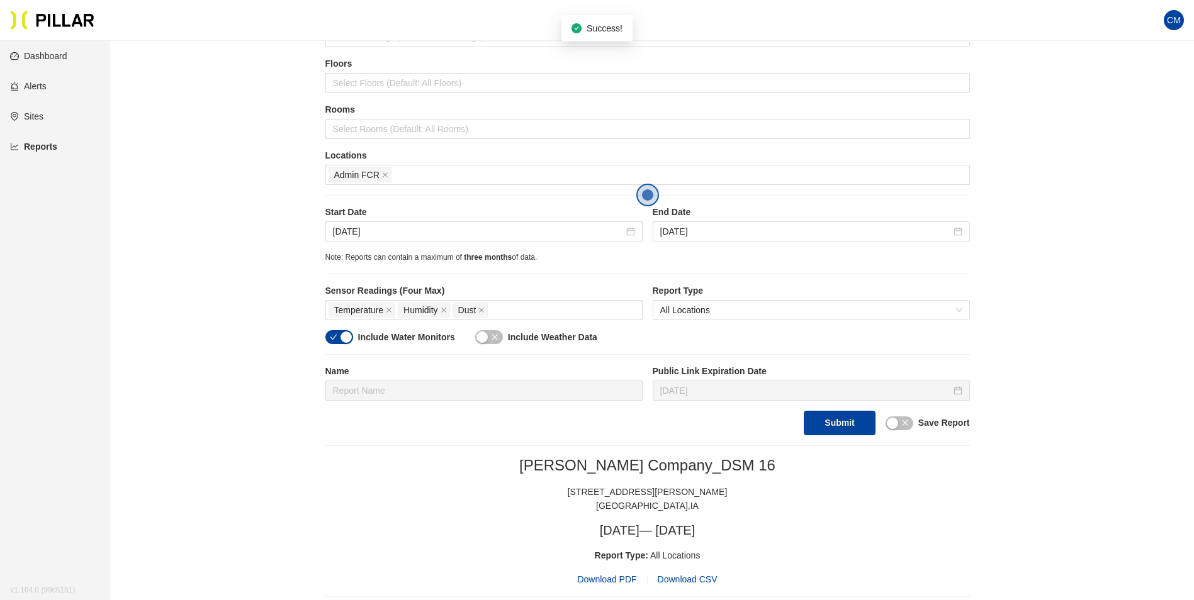
click at [607, 578] on span "Download PDF" at bounding box center [606, 580] width 59 height 14
click at [465, 259] on span "three months" at bounding box center [488, 257] width 48 height 9
click at [382, 176] on icon "close" at bounding box center [385, 175] width 6 height 6
click at [381, 180] on div at bounding box center [647, 175] width 638 height 18
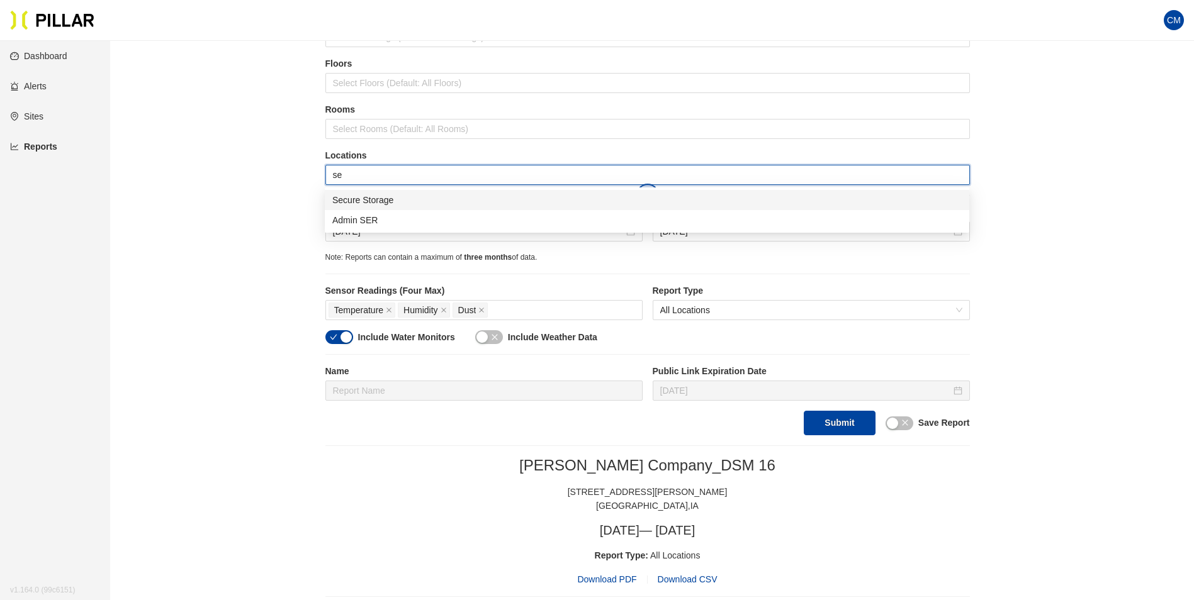
type input "ser"
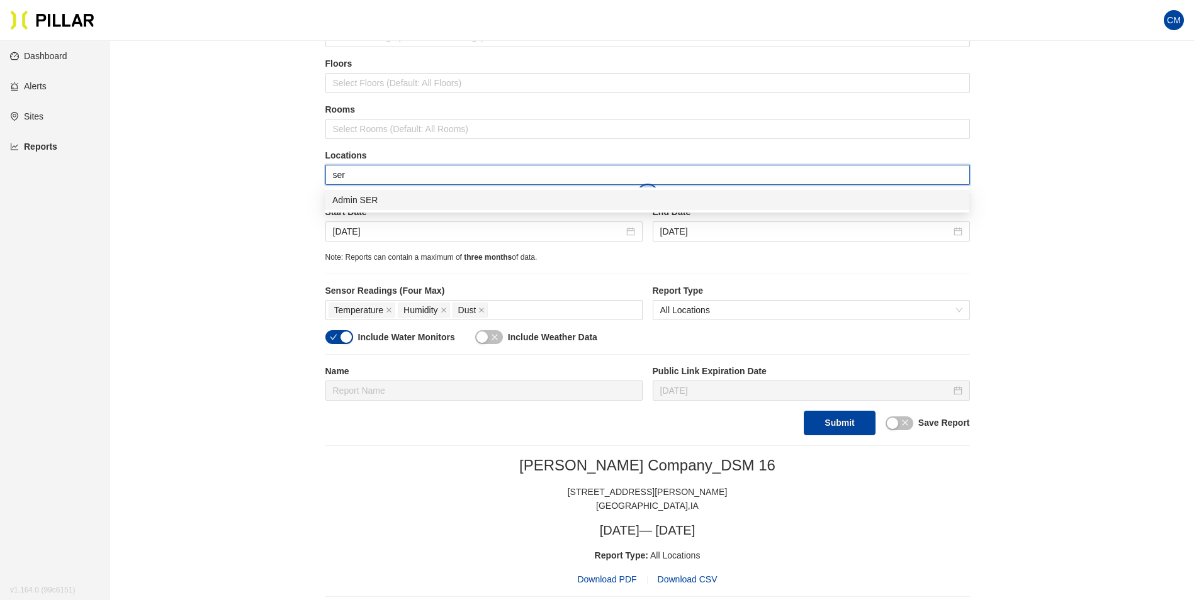
click at [466, 197] on div "Admin SER" at bounding box center [646, 200] width 629 height 14
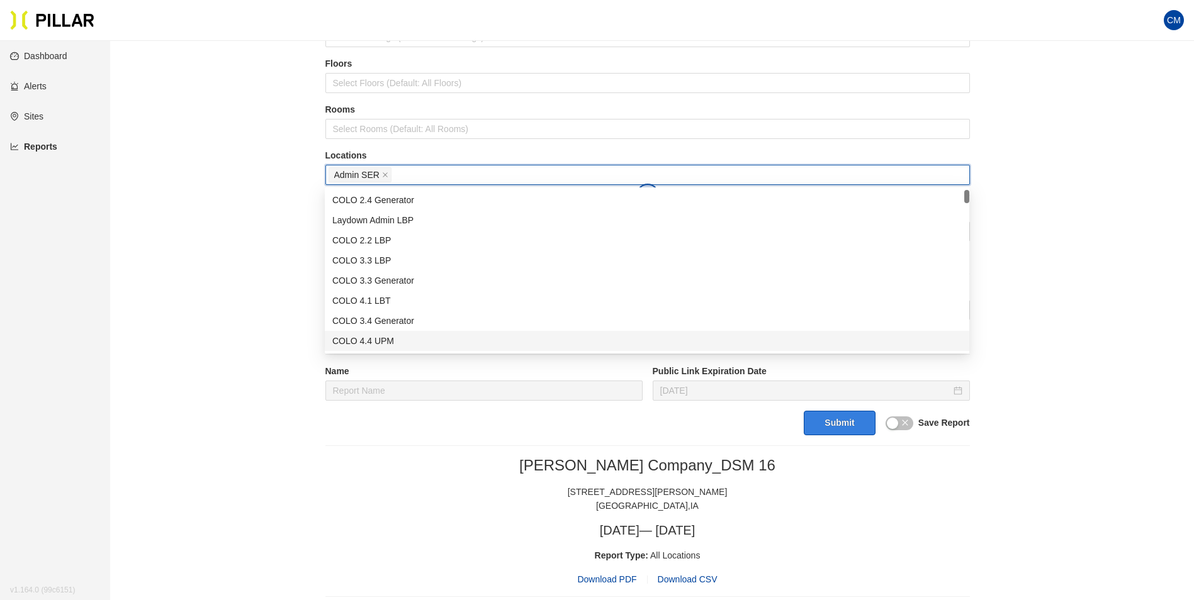
click at [828, 423] on button "Submit" at bounding box center [839, 423] width 71 height 25
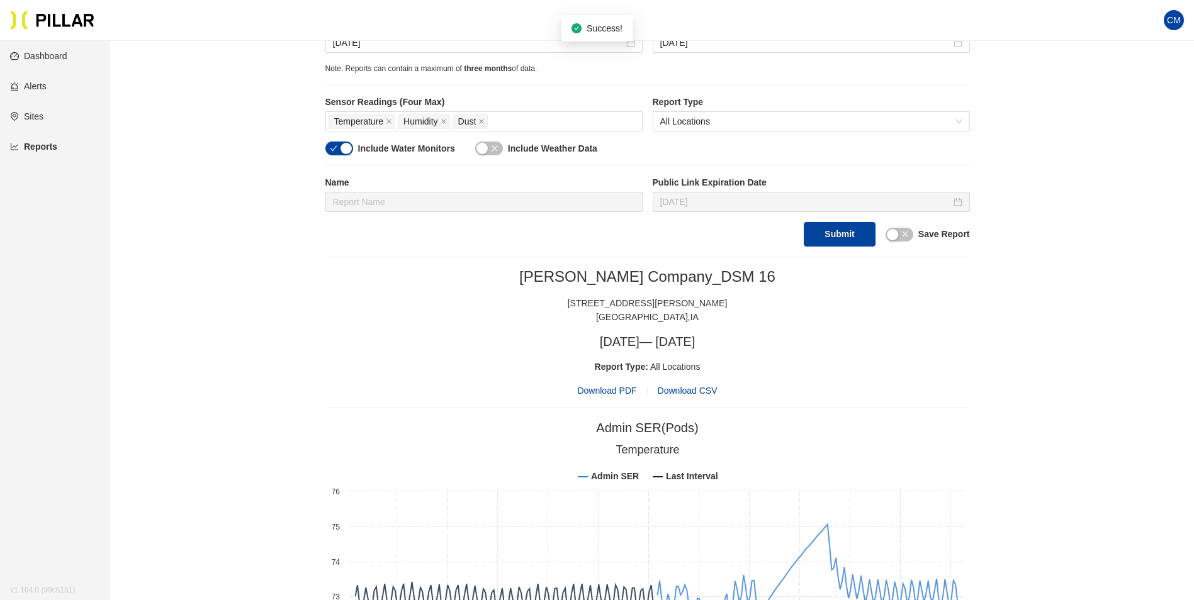
click at [620, 389] on span "Download PDF" at bounding box center [606, 391] width 59 height 14
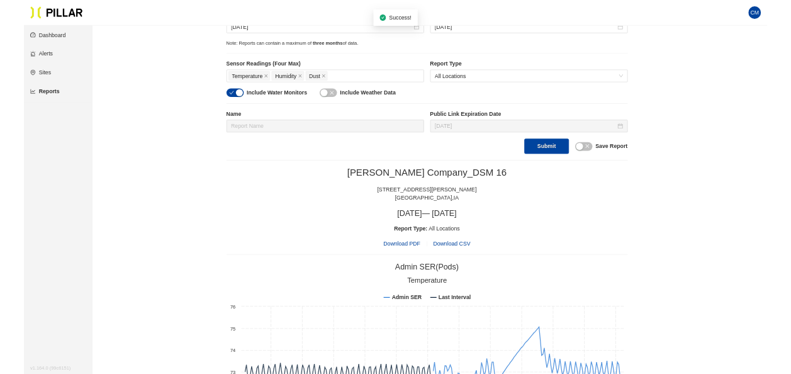
scroll to position [315, 0]
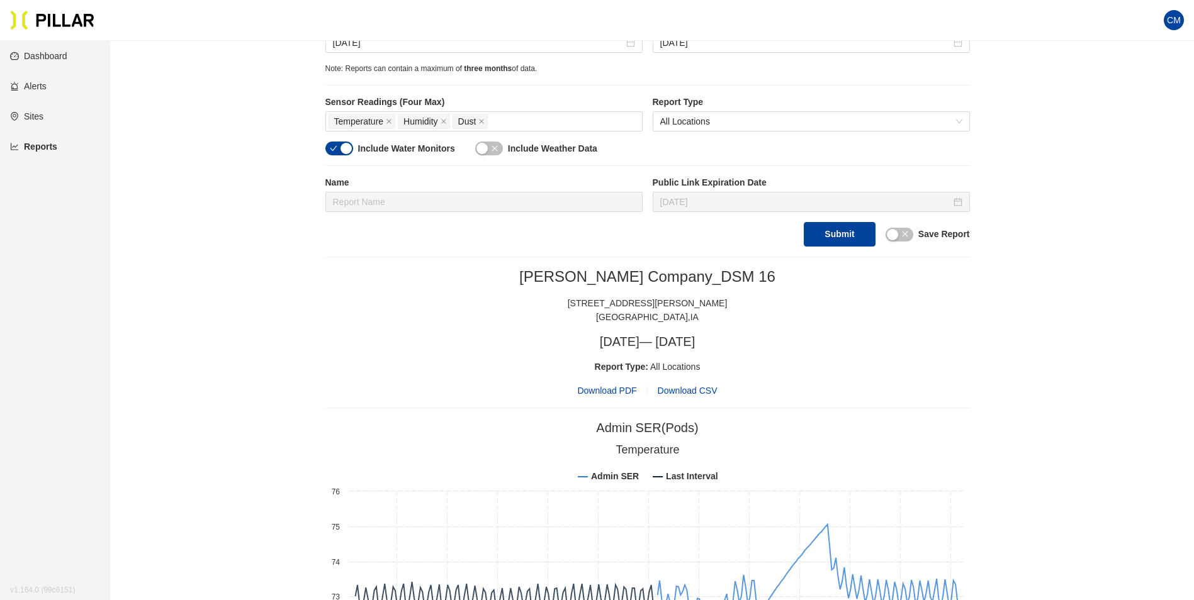
click at [257, 131] on div "Reports / Generate Historical Report / Site [PERSON_NAME] Company_DSM 16 Buildi…" at bounding box center [647, 495] width 1012 height 1518
